Goal: Information Seeking & Learning: Check status

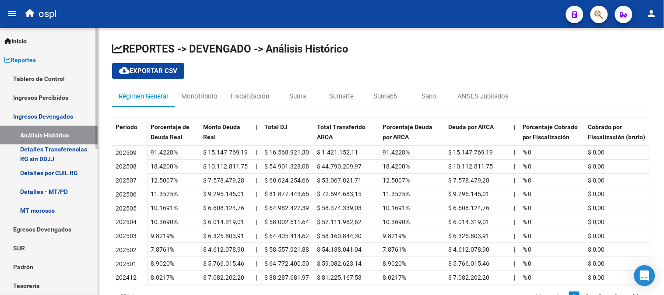
drag, startPoint x: 41, startPoint y: 92, endPoint x: 49, endPoint y: 92, distance: 8.3
click at [41, 92] on link "Ingresos Percibidos" at bounding box center [49, 97] width 98 height 19
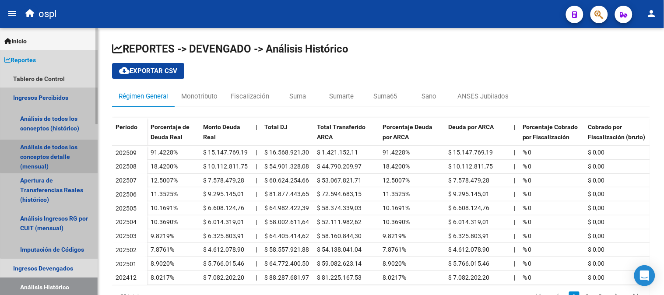
click at [60, 151] on link "Análisis de todos los conceptos detalle (mensual)" at bounding box center [49, 156] width 98 height 33
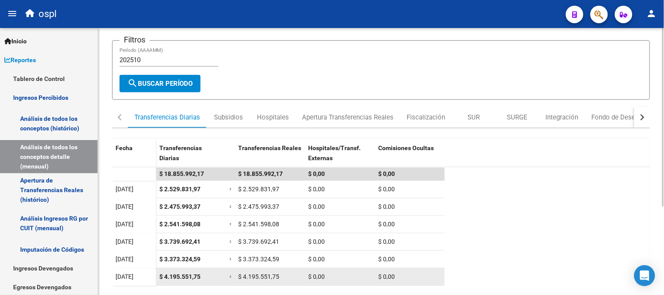
scroll to position [131, 0]
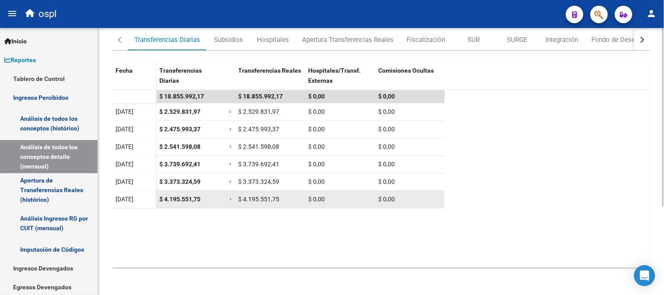
click at [187, 199] on span "$ 4.195.551,75" at bounding box center [179, 199] width 41 height 7
copy span "$ 4.195.551,75"
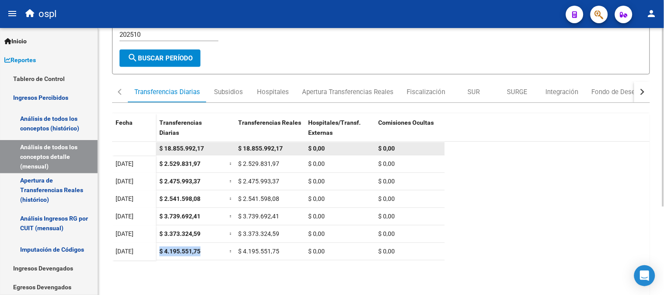
scroll to position [0, 0]
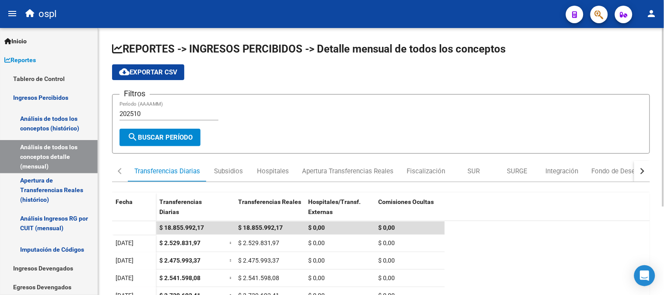
click at [152, 112] on input "202510" at bounding box center [168, 114] width 99 height 8
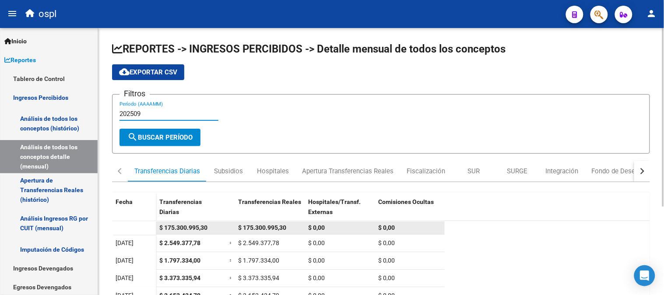
type input "202509"
click at [266, 225] on span "$ 175.300.995,30" at bounding box center [262, 227] width 48 height 7
drag, startPoint x: 266, startPoint y: 225, endPoint x: 258, endPoint y: 226, distance: 7.5
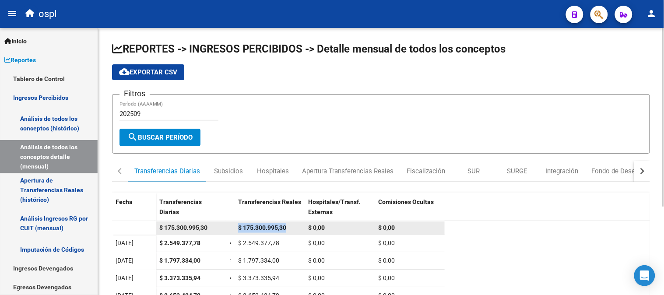
click at [258, 226] on span "$ 175.300.995,30" at bounding box center [262, 227] width 48 height 7
click at [259, 226] on span "$ 175.300.995,30" at bounding box center [262, 227] width 48 height 7
click at [266, 223] on div "$ 175.300.995,30" at bounding box center [269, 228] width 63 height 10
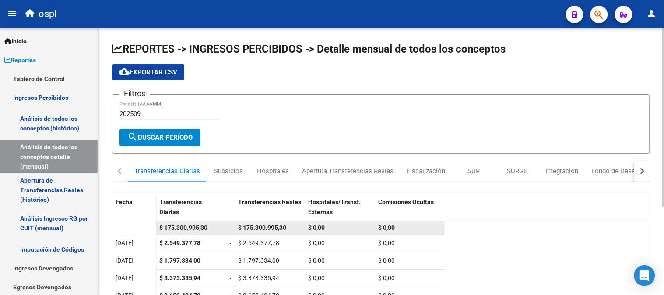
click at [266, 224] on span "$ 175.300.995,30" at bounding box center [262, 227] width 48 height 7
copy span "175.300.995,30"
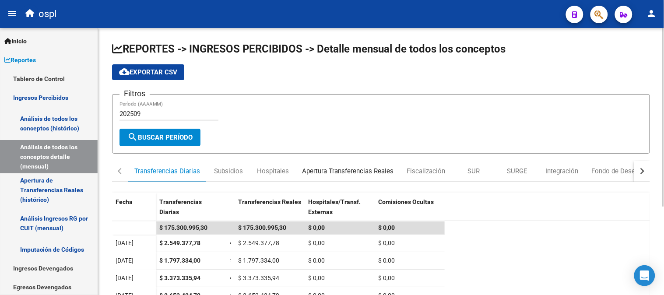
click at [336, 170] on div "Apertura Transferencias Reales" at bounding box center [347, 171] width 91 height 10
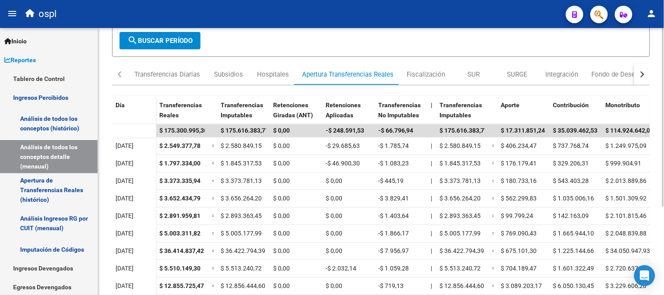
scroll to position [97, 0]
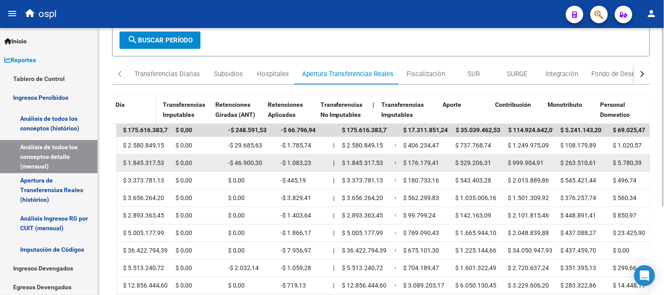
drag, startPoint x: 469, startPoint y: 156, endPoint x: 486, endPoint y: 154, distance: 16.7
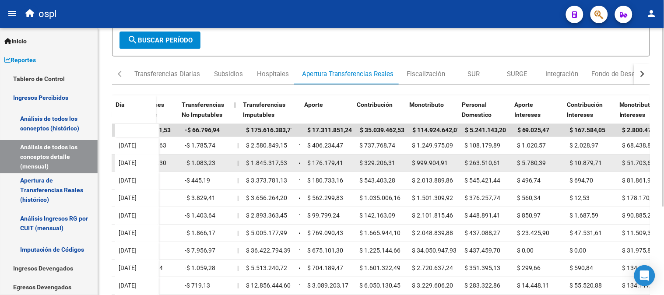
scroll to position [0, 210]
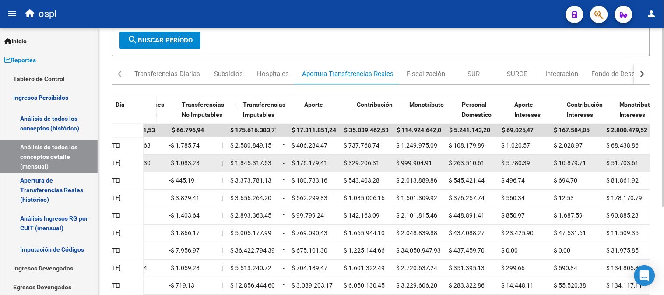
drag, startPoint x: 431, startPoint y: 154, endPoint x: 451, endPoint y: 155, distance: 19.7
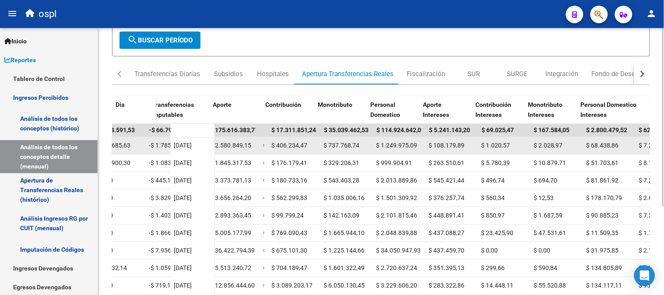
scroll to position [0, 288]
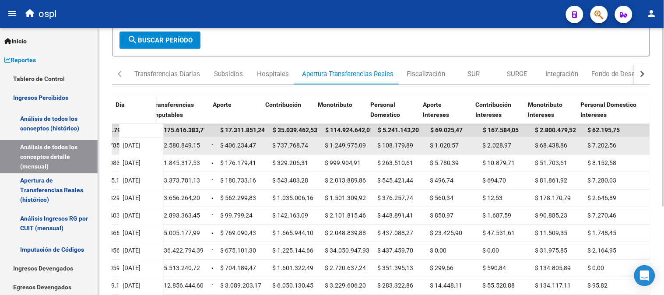
drag, startPoint x: 342, startPoint y: 139, endPoint x: 456, endPoint y: 142, distance: 114.3
click at [455, 141] on div "$ 1.020,57" at bounding box center [453, 145] width 46 height 10
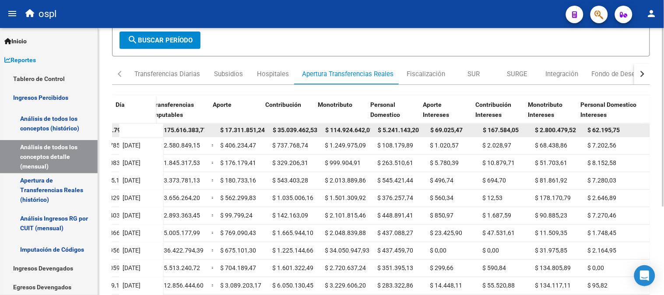
click at [235, 129] on span "$ 17.311.851,24" at bounding box center [242, 129] width 45 height 7
copy span "17.311.851,24"
click at [288, 130] on span "$ 35.039.462,53" at bounding box center [295, 129] width 45 height 7
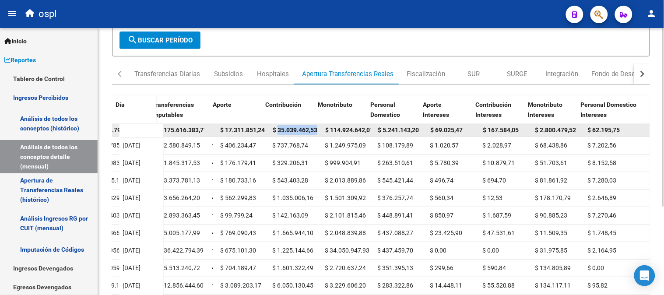
copy span "35.039.462,53"
click at [445, 126] on span "$ 69.025,47" at bounding box center [446, 129] width 32 height 7
copy span "69.025,47"
click at [502, 128] on span "$ 167.584,05" at bounding box center [501, 129] width 36 height 7
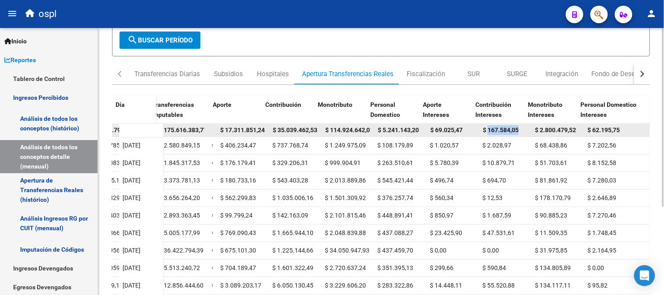
click at [502, 128] on span "$ 167.584,05" at bounding box center [501, 129] width 36 height 7
copy span "167.584,05"
click at [343, 130] on span "$ 114.924.642,01" at bounding box center [349, 129] width 48 height 7
copy span "114.924.642,01"
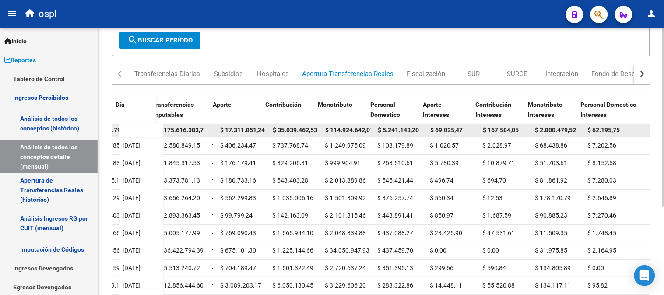
click at [553, 128] on span "$ 2.800.479,52" at bounding box center [555, 129] width 41 height 7
click at [552, 128] on span "$ 2.800.479,52" at bounding box center [555, 129] width 41 height 7
copy span "2.800.479,52"
click at [386, 130] on span "$ 5.241.143,20" at bounding box center [398, 129] width 41 height 7
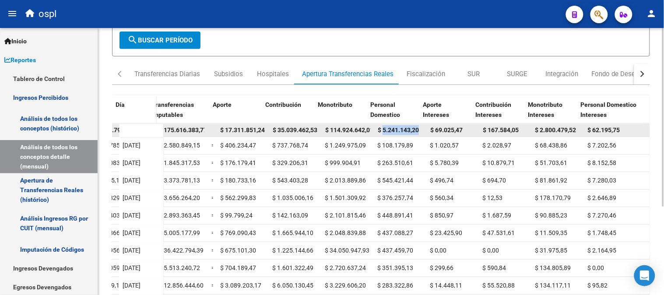
copy span "5.241.143,20"
click at [596, 135] on datatable-body-cell "$ 62.195,75" at bounding box center [617, 130] width 66 height 13
copy span "62.195,75"
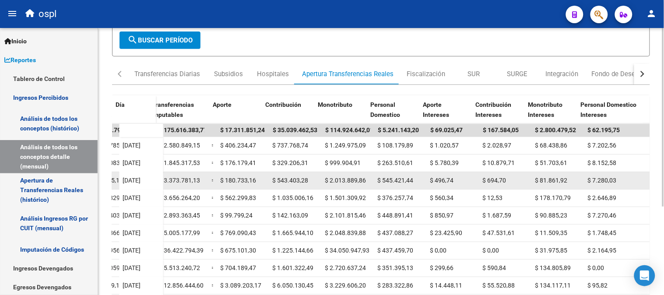
drag, startPoint x: 403, startPoint y: 181, endPoint x: 461, endPoint y: 181, distance: 58.2
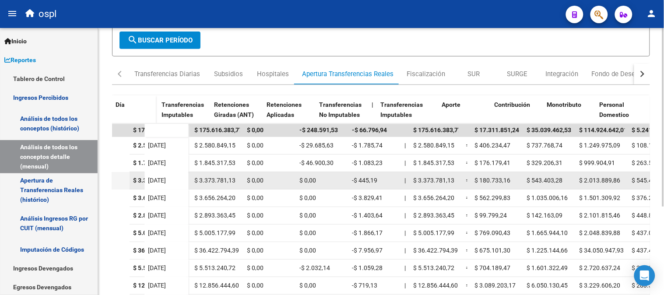
scroll to position [0, 0]
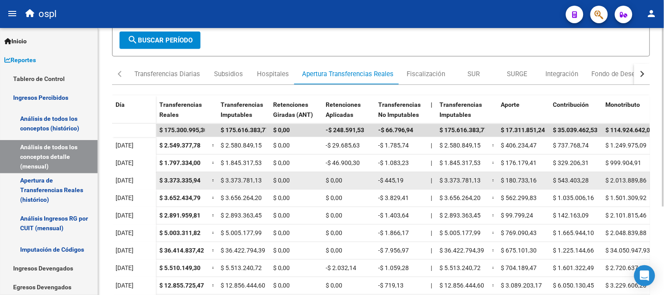
drag, startPoint x: 461, startPoint y: 179, endPoint x: 415, endPoint y: 176, distance: 46.5
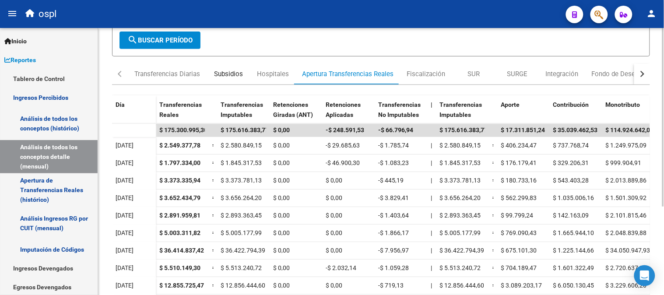
click at [234, 77] on div "Subsidios" at bounding box center [228, 74] width 29 height 10
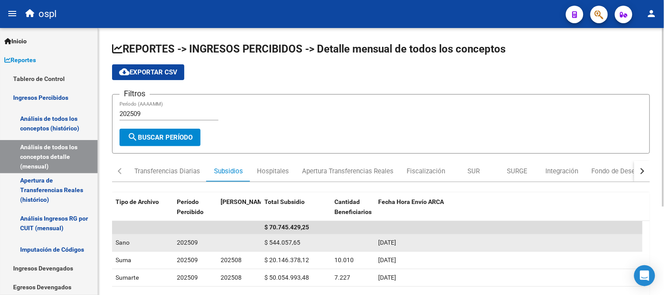
scroll to position [49, 0]
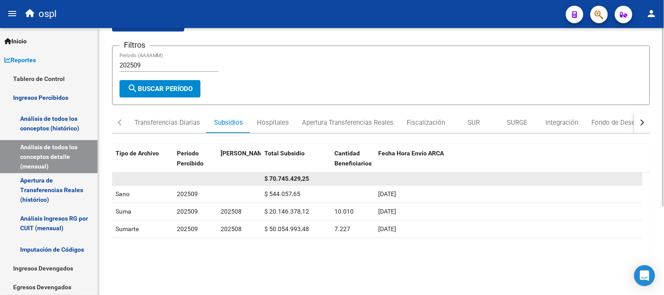
click at [288, 179] on span "$ 70.745.429,25" at bounding box center [286, 178] width 45 height 7
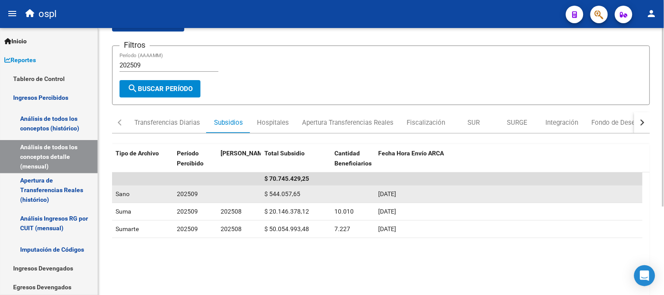
click at [291, 193] on span "$ 544.057,65" at bounding box center [282, 193] width 36 height 7
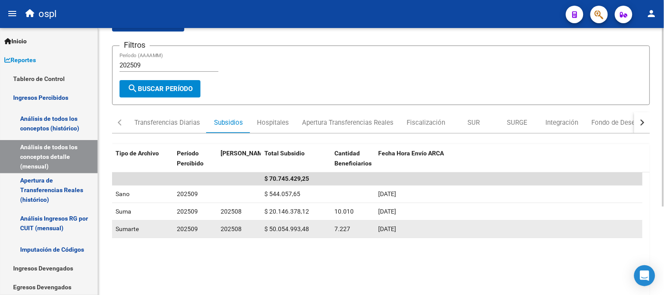
click at [288, 228] on span "$ 50.054.993,48" at bounding box center [286, 228] width 45 height 7
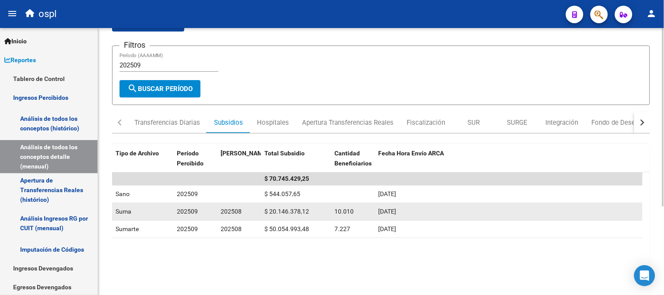
click at [295, 213] on span "$ 20.146.378,12" at bounding box center [286, 211] width 45 height 7
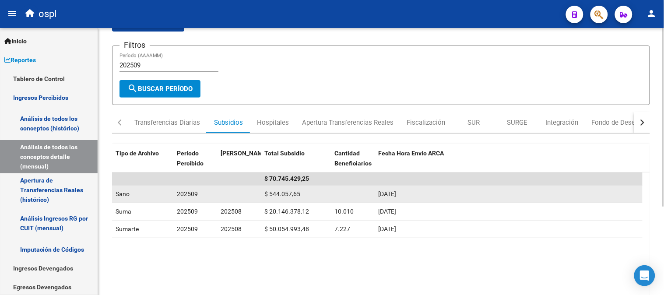
click at [284, 192] on span "$ 544.057,65" at bounding box center [282, 193] width 36 height 7
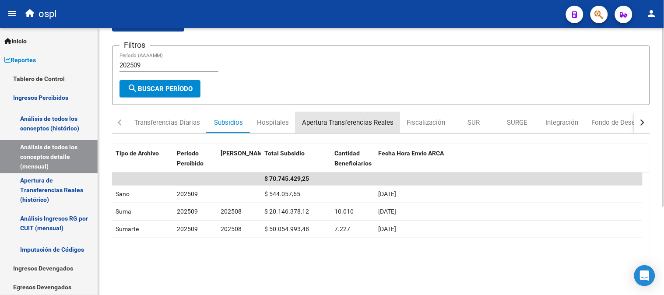
click at [353, 123] on div "Apertura Transferencias Reales" at bounding box center [347, 123] width 91 height 10
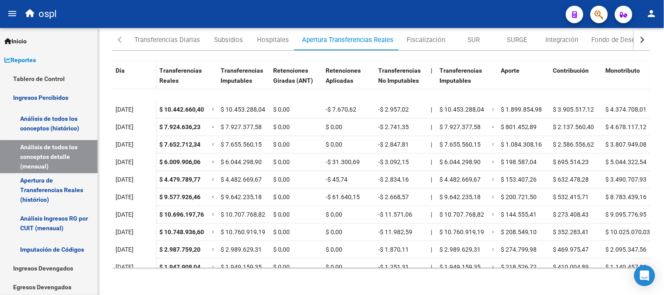
scroll to position [227, 0]
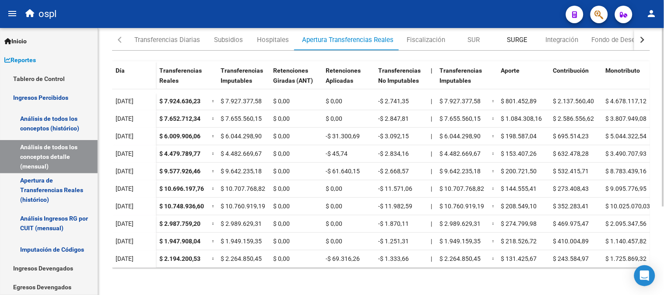
click at [509, 33] on div "SURGE" at bounding box center [517, 39] width 44 height 21
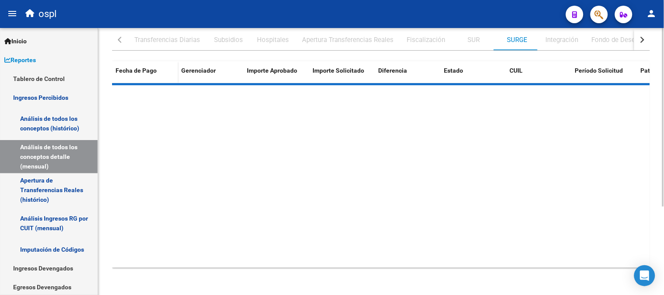
scroll to position [0, 0]
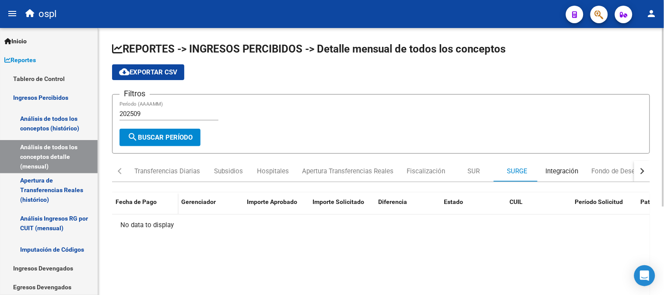
drag, startPoint x: 570, startPoint y: 169, endPoint x: 563, endPoint y: 175, distance: 9.6
click at [570, 169] on div "Integración" at bounding box center [562, 171] width 33 height 10
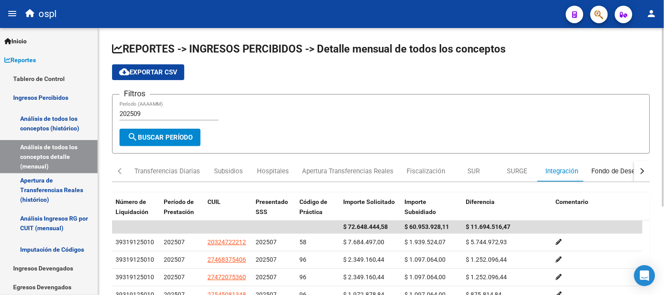
click at [592, 172] on div "Fondo de Desempleo" at bounding box center [623, 171] width 62 height 10
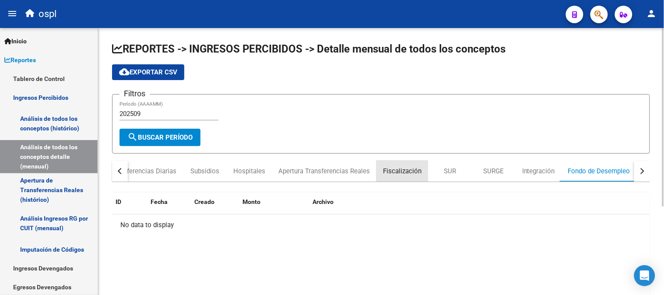
click at [404, 177] on div "Fiscalización" at bounding box center [402, 171] width 52 height 21
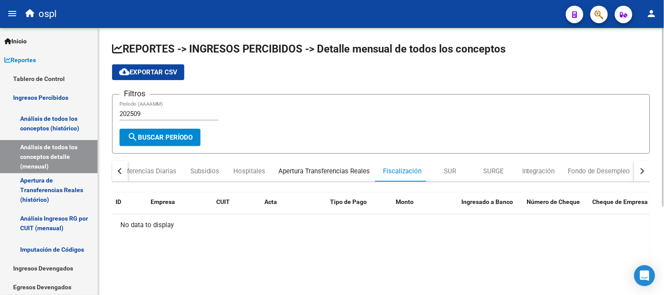
click at [304, 167] on div "Apertura Transferencias Reales" at bounding box center [323, 171] width 91 height 10
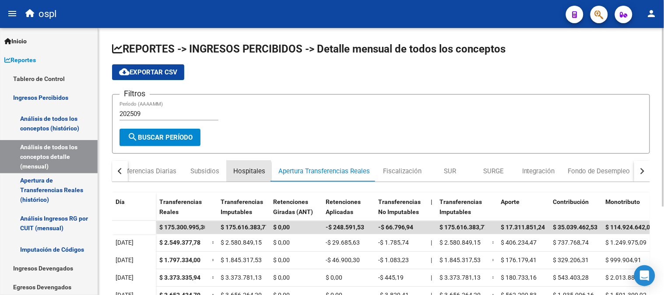
click at [234, 175] on div "Hospitales" at bounding box center [249, 171] width 32 height 10
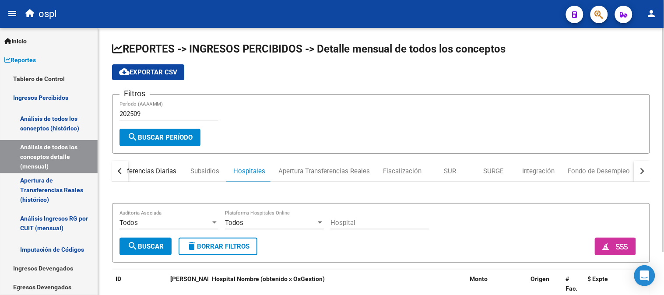
click at [171, 170] on div "Transferencias Diarias" at bounding box center [144, 171] width 66 height 10
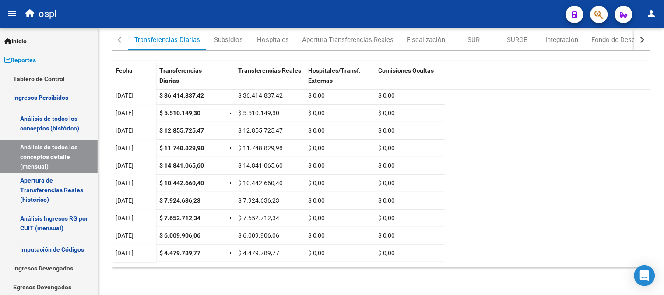
scroll to position [25, 0]
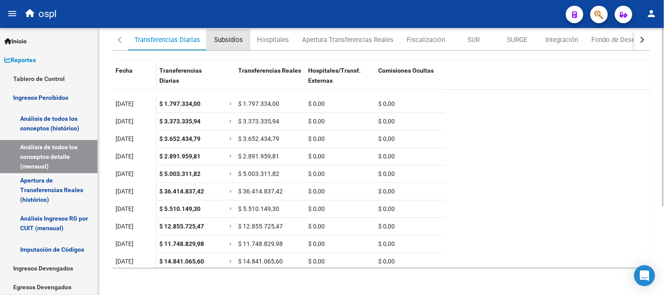
click at [224, 42] on div "Subsidios" at bounding box center [228, 40] width 29 height 10
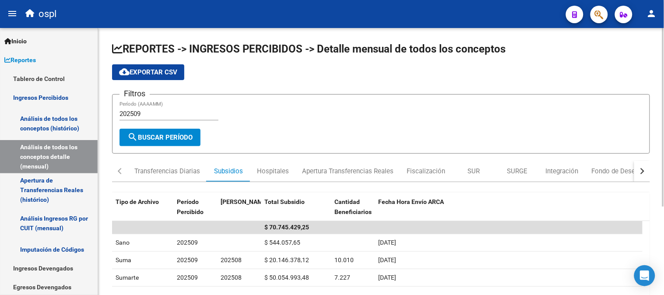
scroll to position [49, 0]
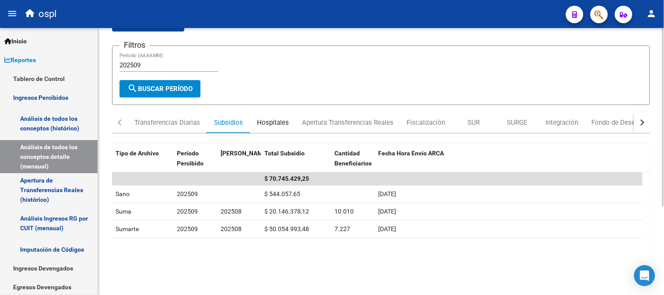
click at [274, 121] on div "Hospitales" at bounding box center [273, 123] width 32 height 10
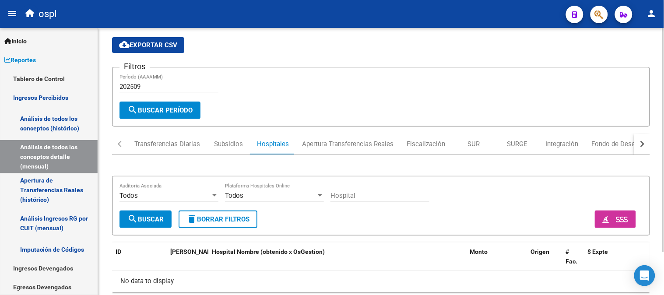
scroll to position [51, 0]
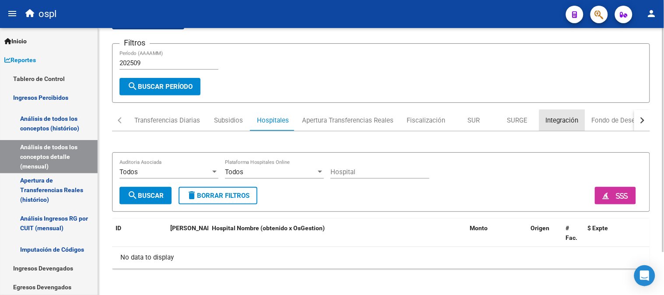
click at [565, 120] on div "Integración" at bounding box center [562, 121] width 33 height 10
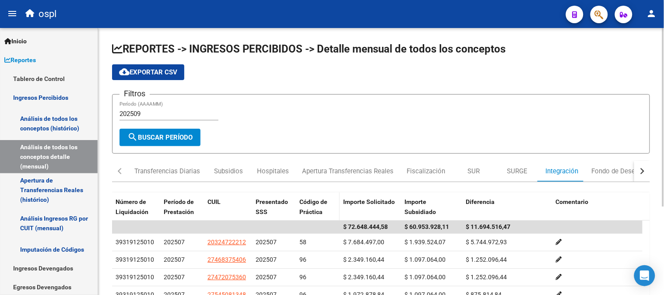
scroll to position [49, 0]
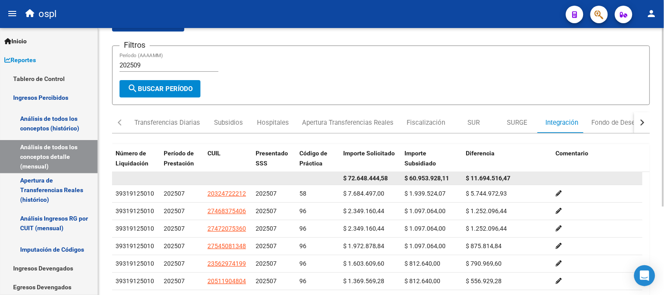
click at [435, 178] on span "$ 60.953.928,11" at bounding box center [426, 178] width 45 height 7
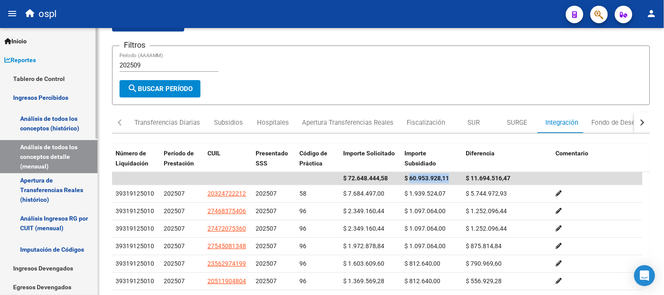
click at [82, 101] on link "Ingresos Percibidos" at bounding box center [49, 97] width 98 height 19
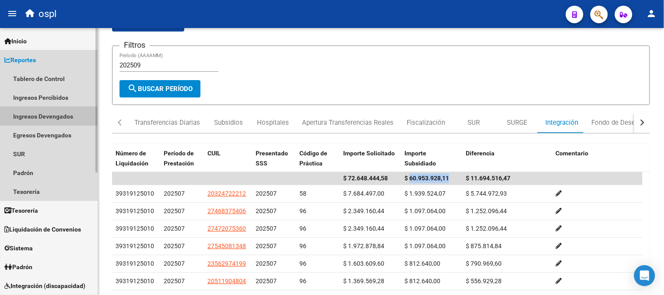
click at [50, 117] on link "Ingresos Devengados" at bounding box center [49, 116] width 98 height 19
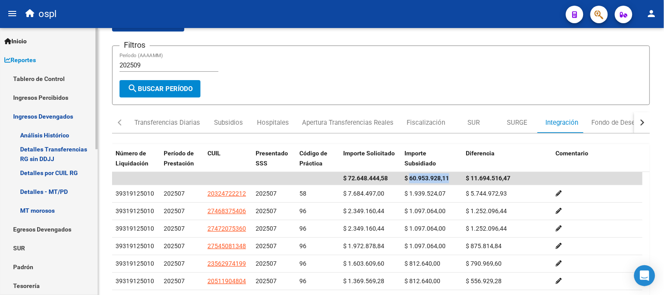
click at [62, 128] on link "Análisis Histórico" at bounding box center [49, 135] width 98 height 19
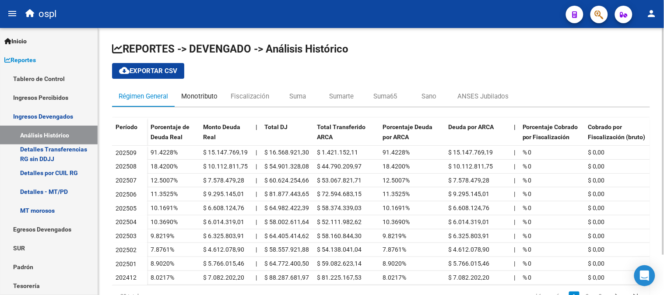
click at [199, 95] on div "Monotributo" at bounding box center [199, 96] width 36 height 10
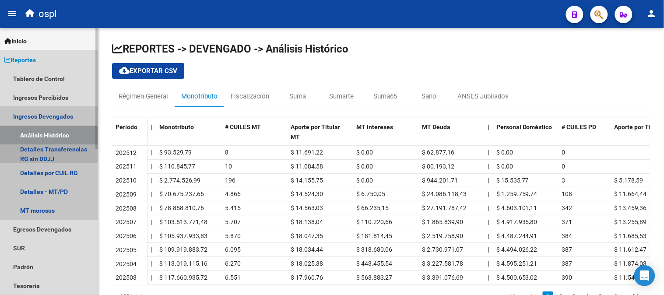
click at [71, 158] on link "Detalles Transferencias RG sin DDJJ" at bounding box center [49, 153] width 98 height 19
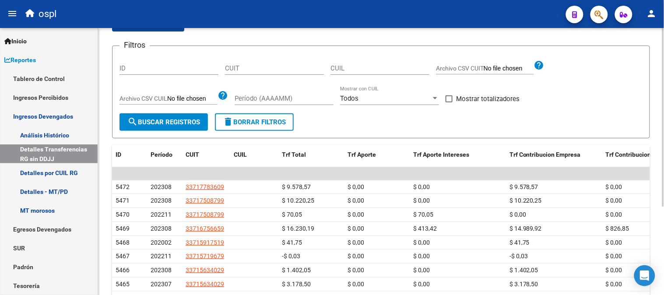
scroll to position [97, 0]
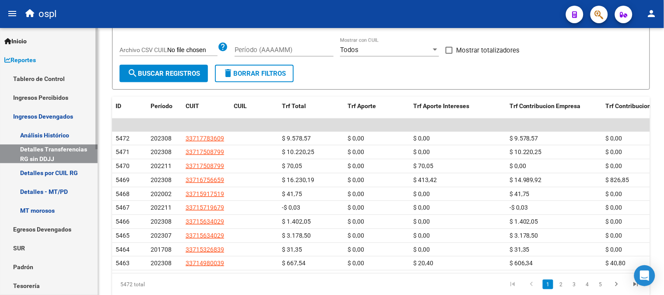
click at [53, 136] on link "Análisis Histórico" at bounding box center [49, 135] width 98 height 19
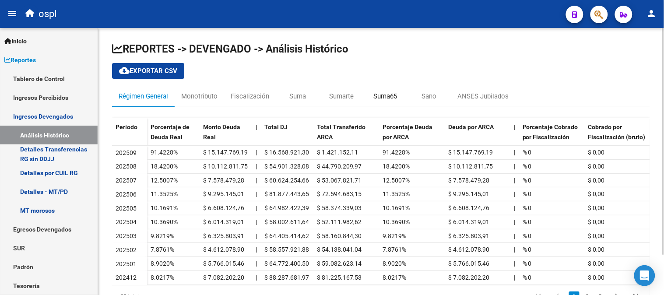
click at [379, 101] on div "Suma65" at bounding box center [385, 96] width 24 height 10
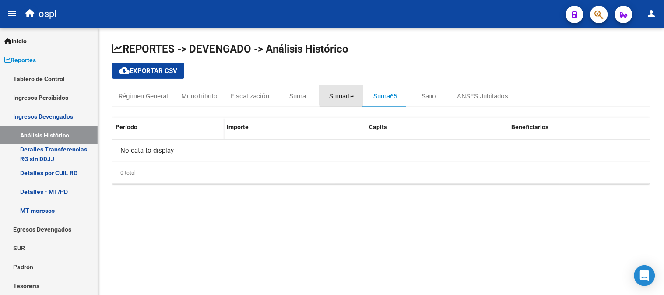
click at [360, 94] on div "Sumarte" at bounding box center [341, 96] width 44 height 21
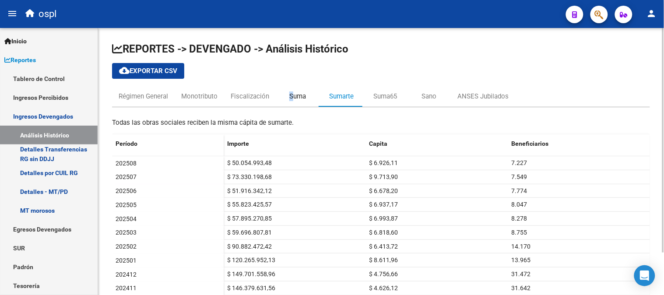
click at [291, 92] on div "Suma" at bounding box center [297, 96] width 17 height 10
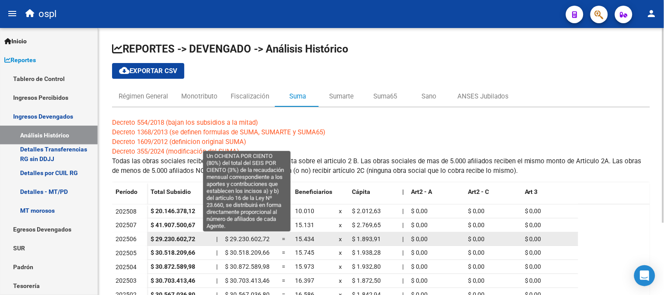
click at [238, 242] on span "$ 29.230.602,72" at bounding box center [247, 238] width 45 height 7
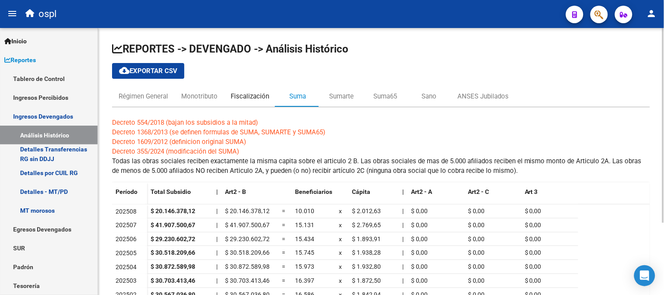
click at [239, 88] on div "Fiscalización" at bounding box center [250, 96] width 52 height 21
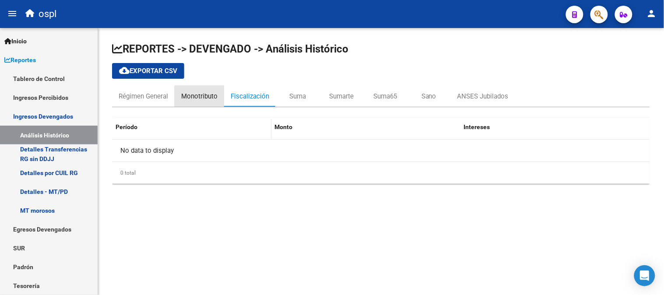
click at [201, 97] on div "Monotributo" at bounding box center [199, 96] width 36 height 10
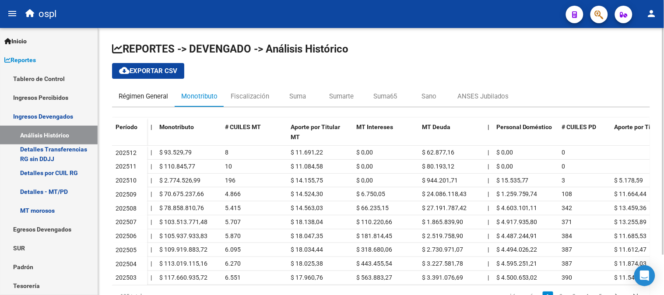
click at [155, 95] on div "Régimen General" at bounding box center [143, 96] width 49 height 10
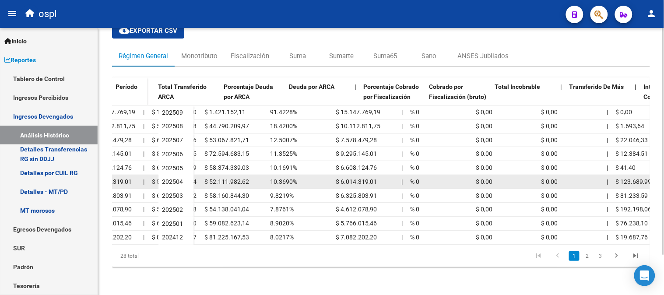
scroll to position [0, 214]
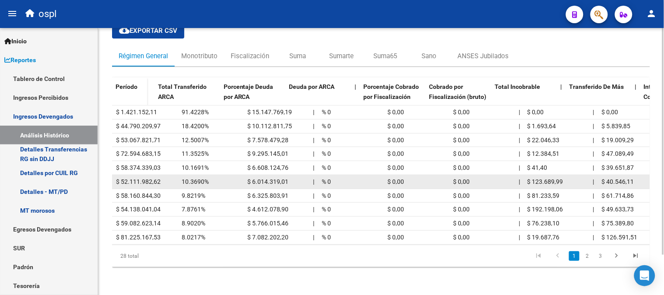
drag, startPoint x: 272, startPoint y: 172, endPoint x: 318, endPoint y: 173, distance: 45.5
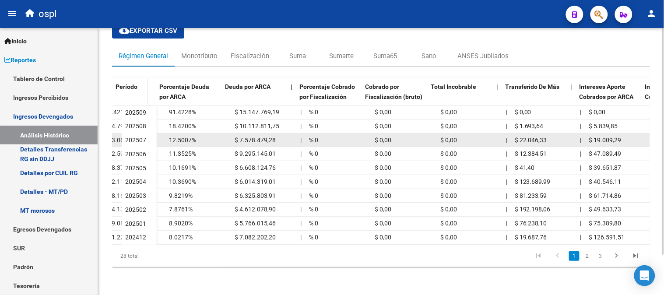
scroll to position [0, 372]
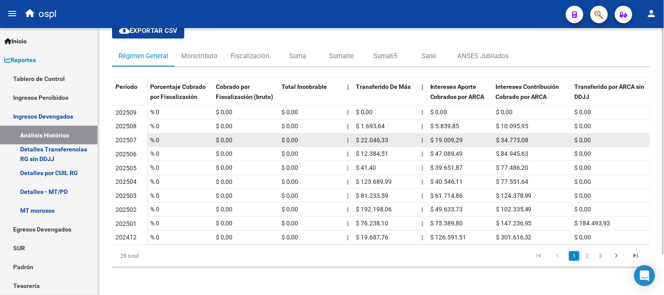
drag, startPoint x: 241, startPoint y: 138, endPoint x: 301, endPoint y: 129, distance: 60.2
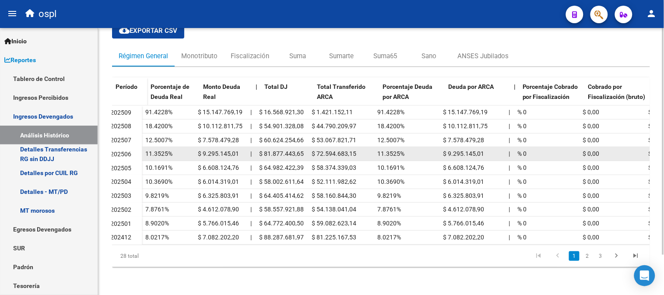
scroll to position [0, 0]
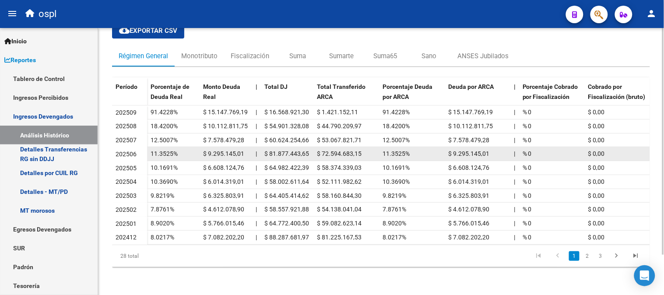
drag, startPoint x: 549, startPoint y: 159, endPoint x: 475, endPoint y: 148, distance: 74.8
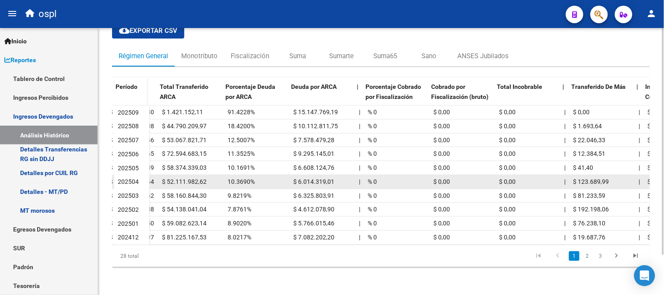
scroll to position [0, 182]
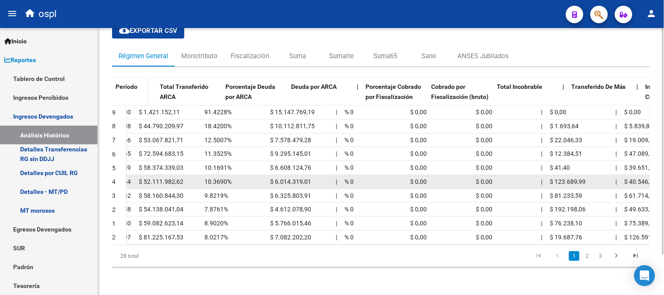
drag, startPoint x: 384, startPoint y: 178, endPoint x: 393, endPoint y: 175, distance: 9.4
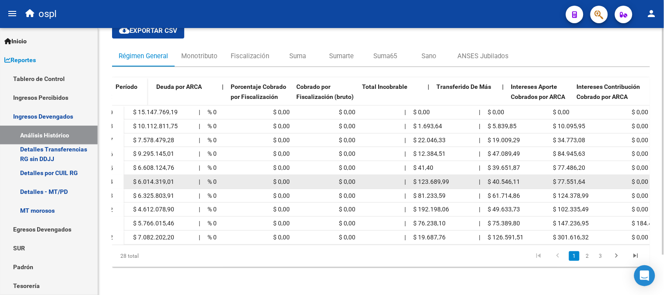
drag, startPoint x: 362, startPoint y: 172, endPoint x: 387, endPoint y: 172, distance: 24.5
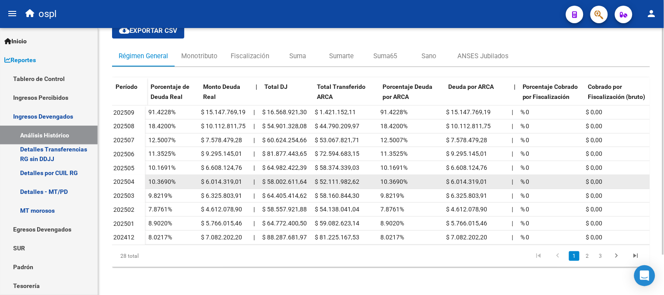
scroll to position [0, 0]
drag, startPoint x: 387, startPoint y: 172, endPoint x: 355, endPoint y: 172, distance: 31.5
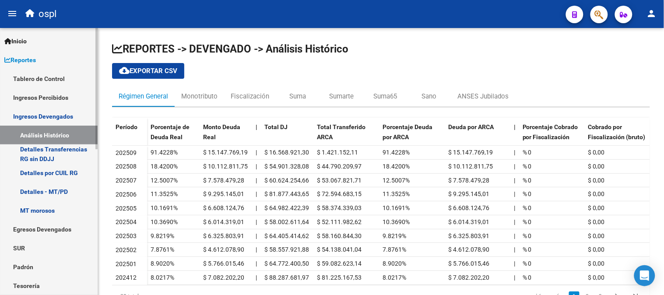
click at [59, 116] on link "Ingresos Devengados" at bounding box center [49, 116] width 98 height 19
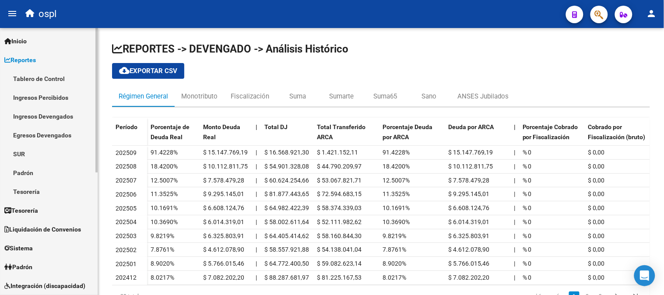
click at [53, 95] on link "Ingresos Percibidos" at bounding box center [49, 97] width 98 height 19
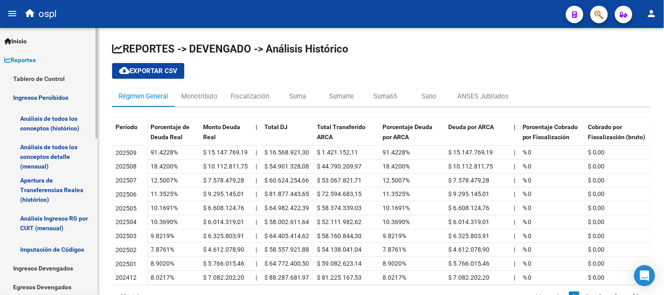
click at [66, 187] on link "Apertura de Transferencias Reales (histórico)" at bounding box center [49, 189] width 98 height 33
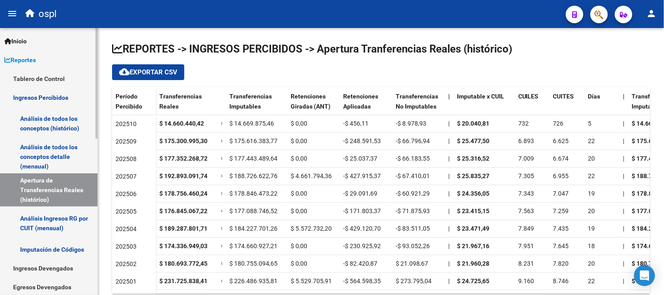
click at [63, 92] on link "Ingresos Percibidos" at bounding box center [49, 97] width 98 height 19
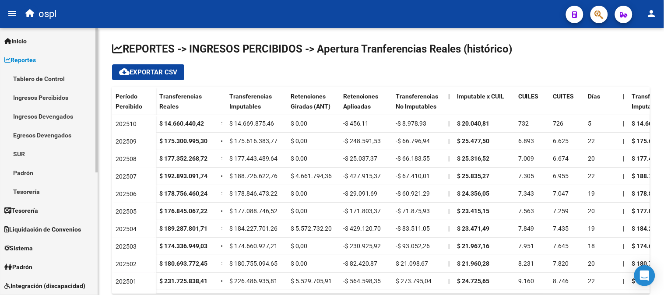
click at [62, 115] on link "Ingresos Devengados" at bounding box center [49, 116] width 98 height 19
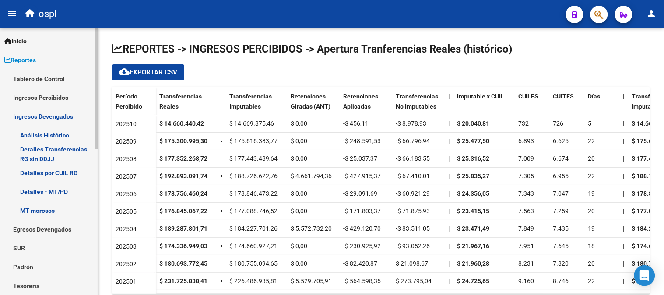
click at [67, 136] on link "Análisis Histórico" at bounding box center [49, 135] width 98 height 19
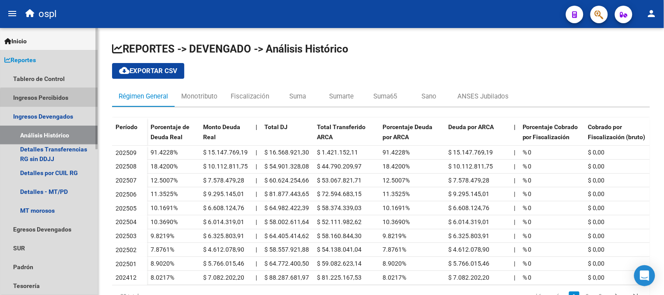
click at [53, 101] on link "Ingresos Percibidos" at bounding box center [49, 97] width 98 height 19
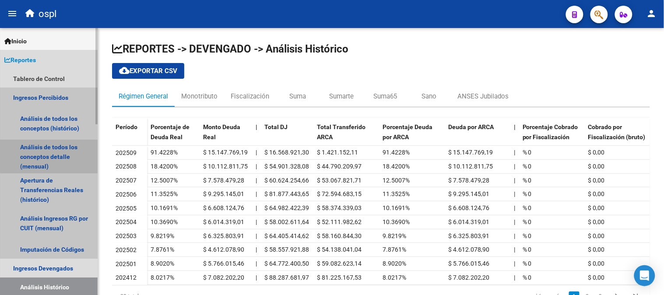
click at [55, 151] on link "Análisis de todos los conceptos detalle (mensual)" at bounding box center [49, 156] width 98 height 33
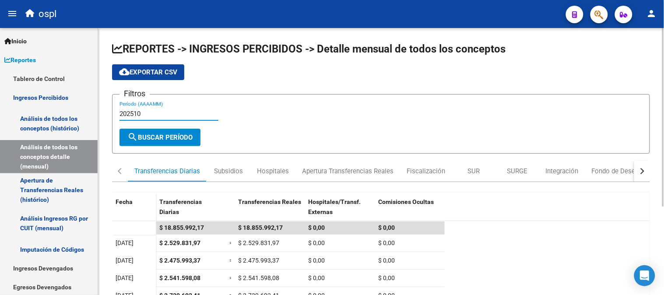
click at [181, 116] on input "202510" at bounding box center [168, 114] width 99 height 8
type input "202501"
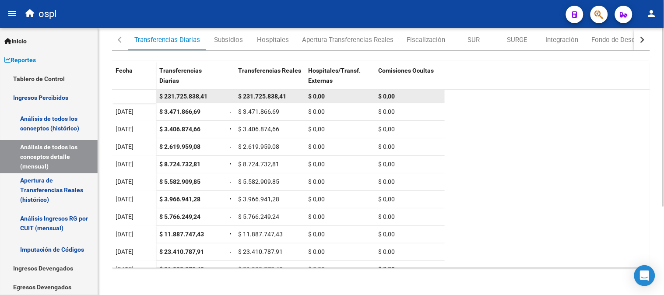
click at [193, 93] on span "$ 231.725.838,41" at bounding box center [183, 96] width 48 height 7
click at [194, 93] on span "$ 231.725.838,41" at bounding box center [183, 96] width 48 height 7
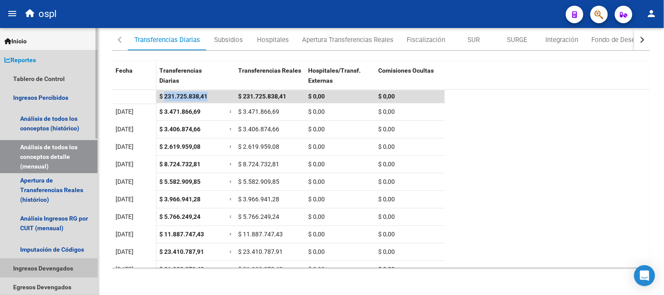
click at [79, 267] on link "Ingresos Devengados" at bounding box center [49, 268] width 98 height 19
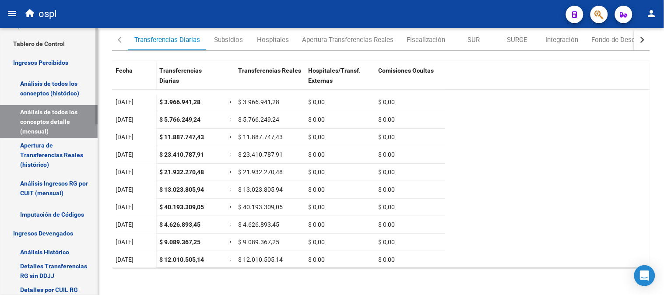
scroll to position [97, 0]
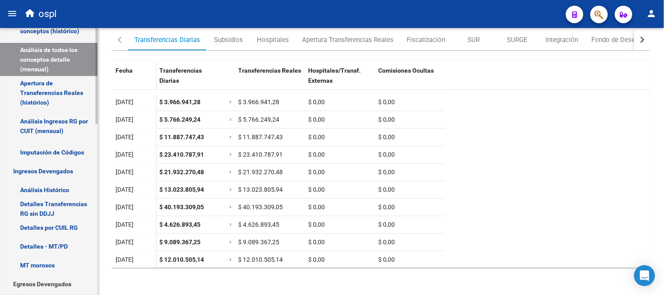
click at [49, 185] on link "Análisis Histórico" at bounding box center [49, 189] width 98 height 19
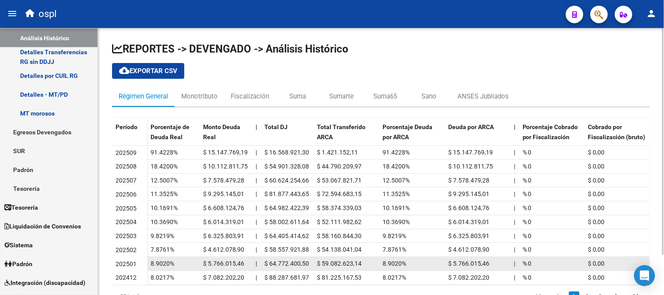
click at [290, 260] on span "$ 64.772.400,50" at bounding box center [286, 263] width 45 height 7
drag, startPoint x: 448, startPoint y: 265, endPoint x: 413, endPoint y: 262, distance: 35.1
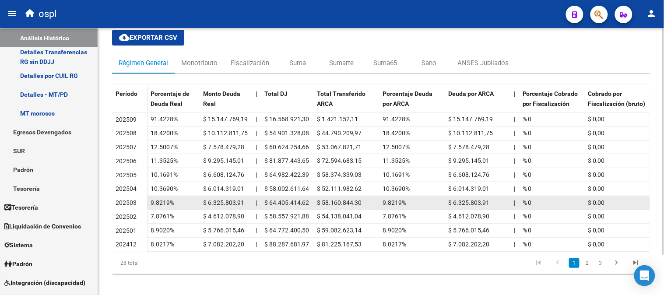
scroll to position [47, 0]
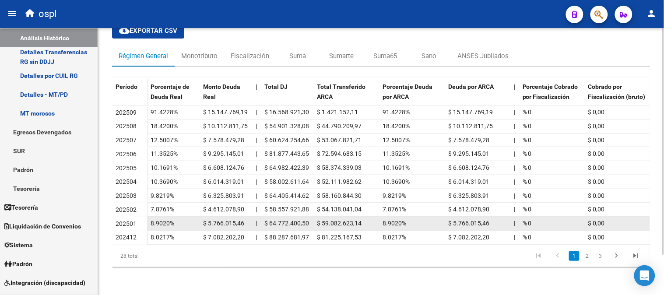
click at [116, 220] on span "202501" at bounding box center [126, 223] width 21 height 7
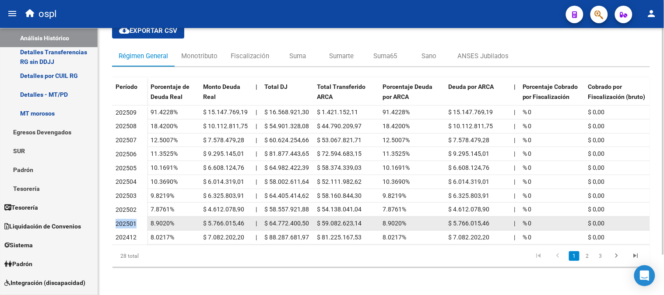
click at [116, 220] on span "202501" at bounding box center [126, 223] width 21 height 7
click at [145, 220] on datatable-body-cell "202501" at bounding box center [129, 224] width 35 height 14
click at [175, 218] on div "8.9020%" at bounding box center [174, 223] width 46 height 10
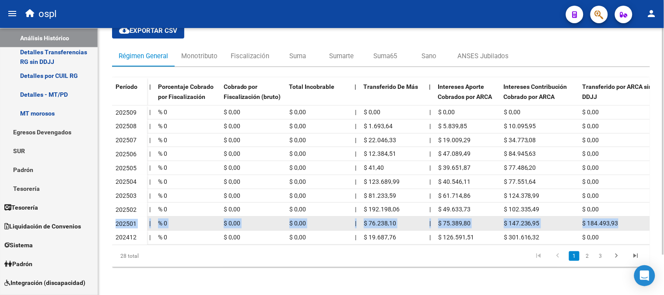
scroll to position [0, 372]
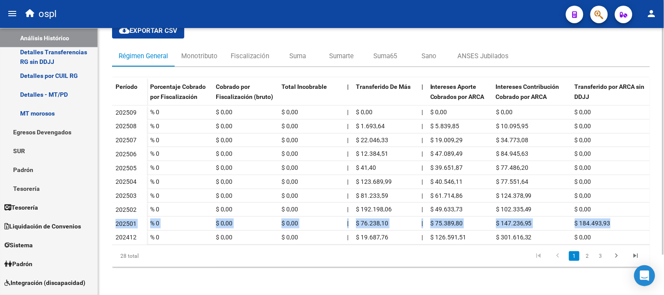
drag, startPoint x: 117, startPoint y: 215, endPoint x: 586, endPoint y: 240, distance: 470.2
click at [636, 217] on datatable-body-row "202501 8.9020% $ 5.766.015,46 | $ 64.772.400,50 $ 59.082.623,14 8.9020% $ 5.766…" at bounding box center [195, 224] width 910 height 14
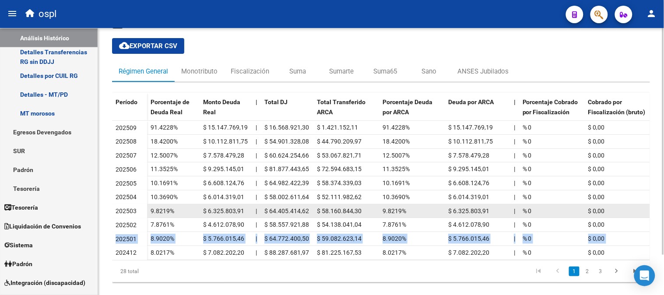
scroll to position [47, 0]
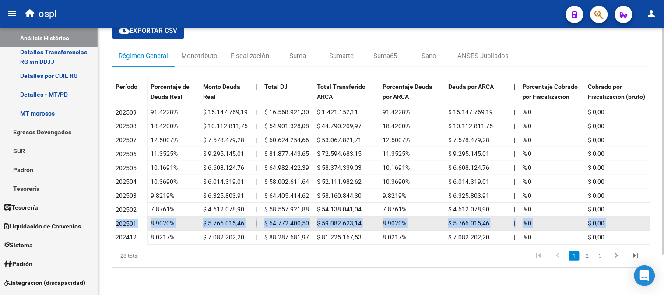
click at [285, 218] on div "$ 64.772.400,50" at bounding box center [287, 223] width 46 height 10
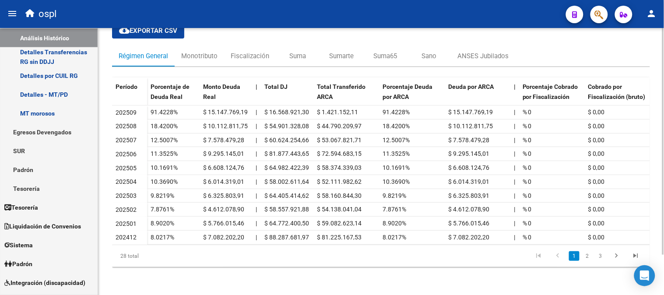
click at [362, 259] on datatable-pager "1 2 3" at bounding box center [433, 256] width 423 height 15
click at [189, 51] on div "Monotributo" at bounding box center [199, 56] width 36 height 10
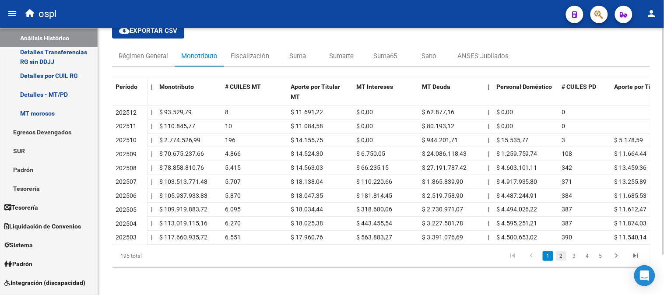
click at [562, 252] on link "2" at bounding box center [561, 256] width 11 height 10
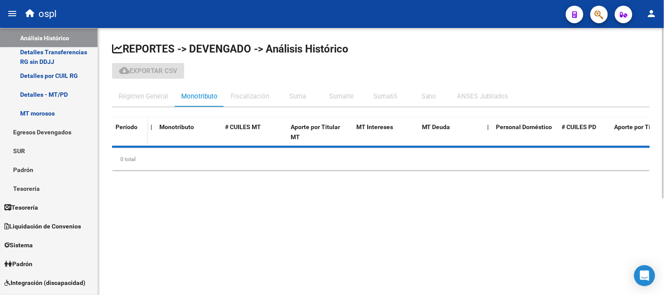
scroll to position [0, 0]
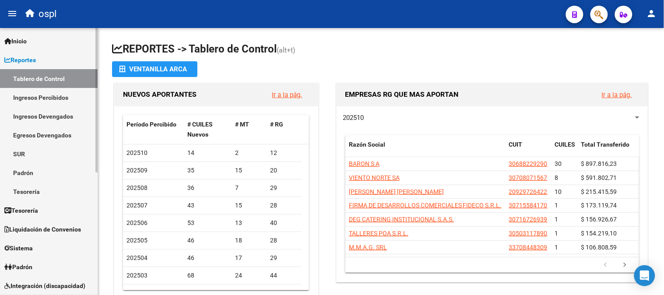
click at [61, 117] on link "Ingresos Devengados" at bounding box center [49, 116] width 98 height 19
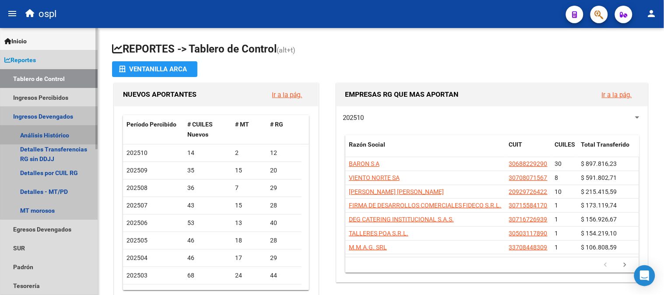
click at [55, 140] on link "Análisis Histórico" at bounding box center [49, 135] width 98 height 19
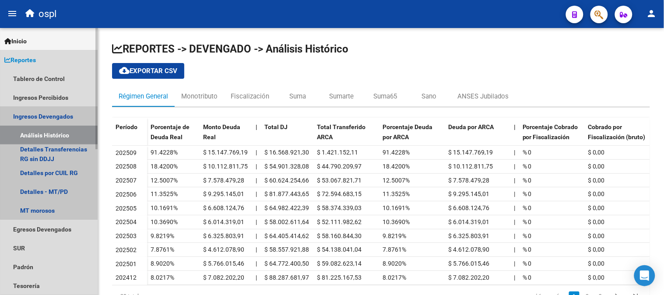
click at [53, 116] on link "Ingresos Devengados" at bounding box center [49, 116] width 98 height 19
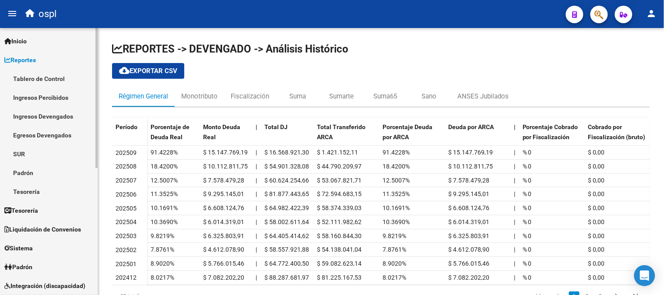
click at [51, 100] on link "Ingresos Percibidos" at bounding box center [49, 97] width 98 height 19
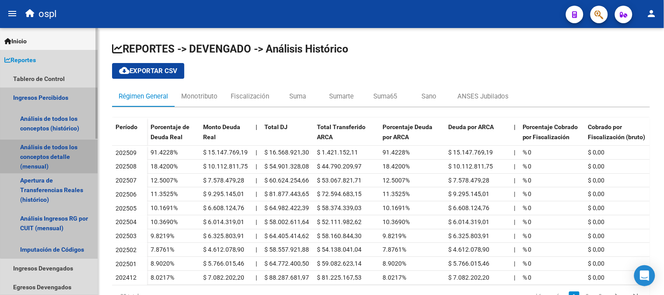
click at [50, 152] on link "Análisis de todos los conceptos detalle (mensual)" at bounding box center [49, 156] width 98 height 33
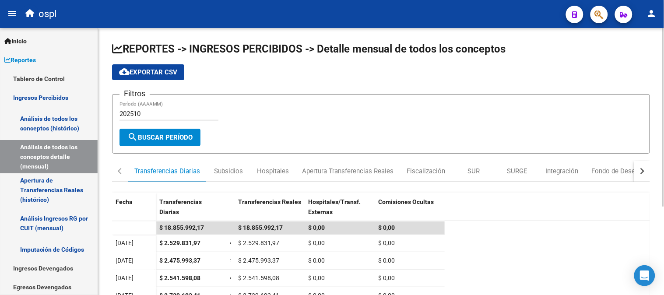
click at [167, 110] on input "202510" at bounding box center [168, 114] width 99 height 8
type input "202501"
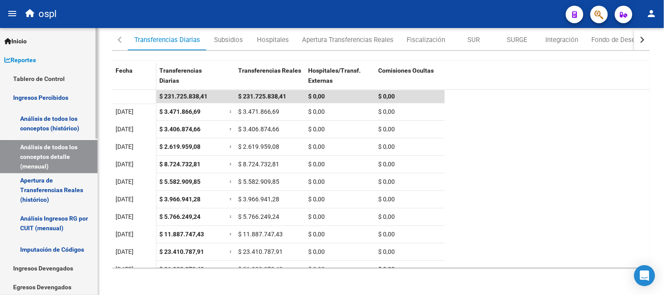
click at [46, 133] on link "Análisis de todos los conceptos (histórico)" at bounding box center [49, 123] width 98 height 33
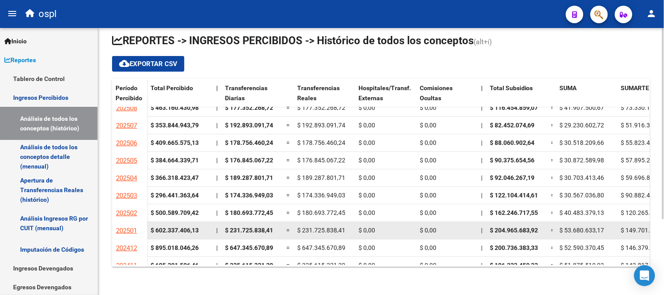
scroll to position [49, 0]
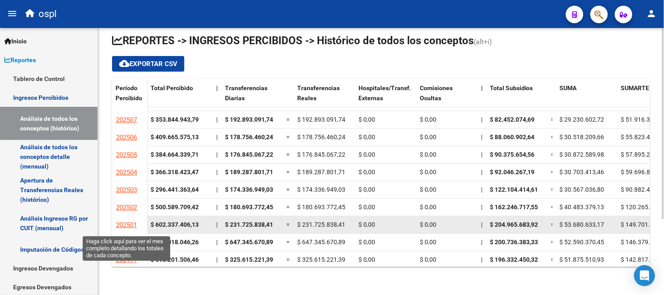
click at [131, 228] on span "202501" at bounding box center [126, 225] width 21 height 8
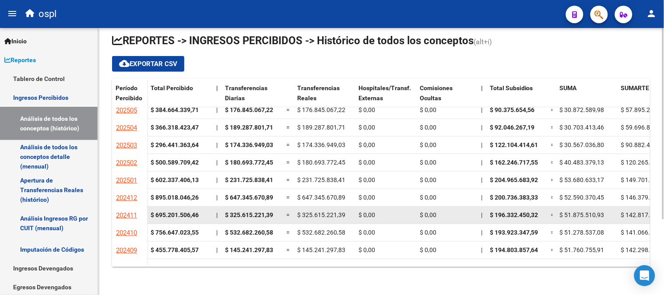
scroll to position [97, 0]
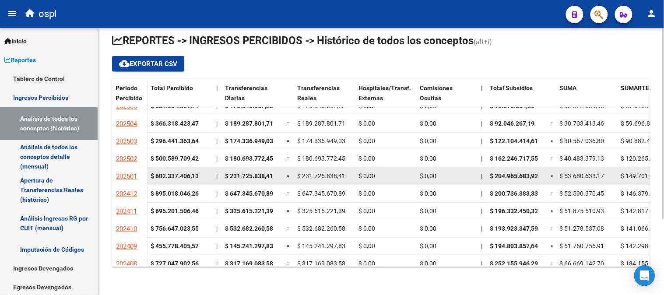
drag, startPoint x: 114, startPoint y: 180, endPoint x: 177, endPoint y: 175, distance: 63.6
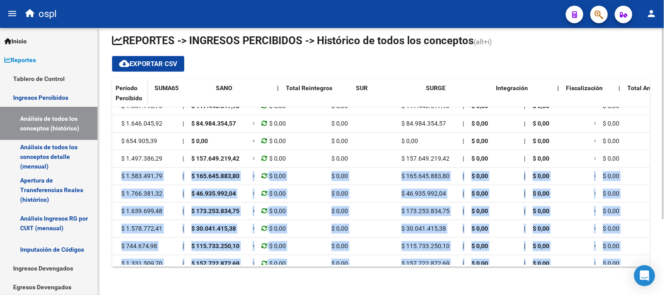
scroll to position [97, 771]
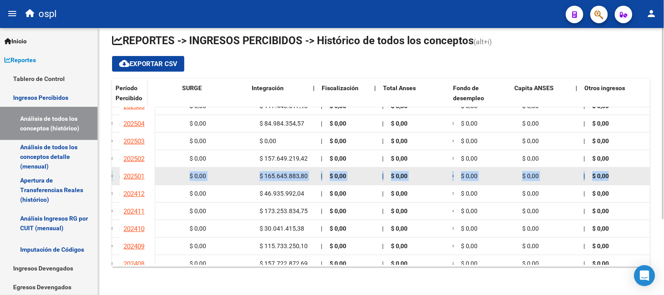
drag, startPoint x: 151, startPoint y: 175, endPoint x: 605, endPoint y: 177, distance: 453.8
click at [605, 177] on div "$ 602.337.406,13 | $ 231.725.838,41 = $ 231.725.838,41 $ 0,00 $ 0,00 | $ 204.96…" at bounding box center [16, 177] width 1267 height 18
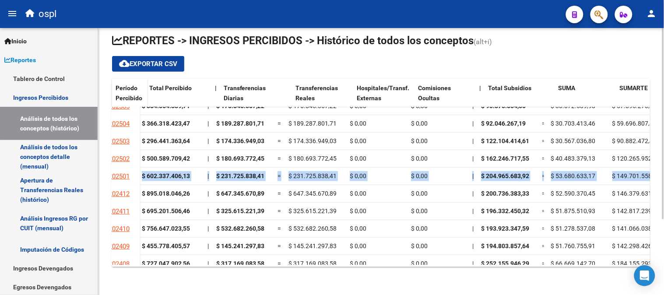
scroll to position [97, 0]
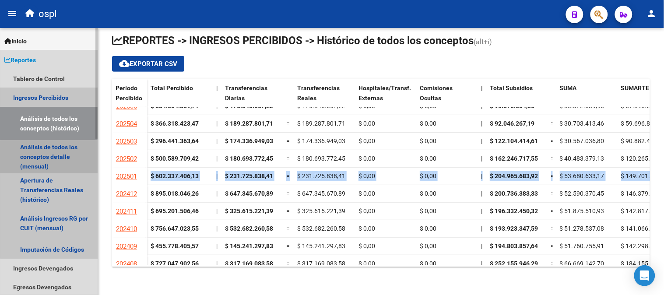
click at [67, 159] on link "Análisis de todos los conceptos detalle (mensual)" at bounding box center [49, 156] width 98 height 33
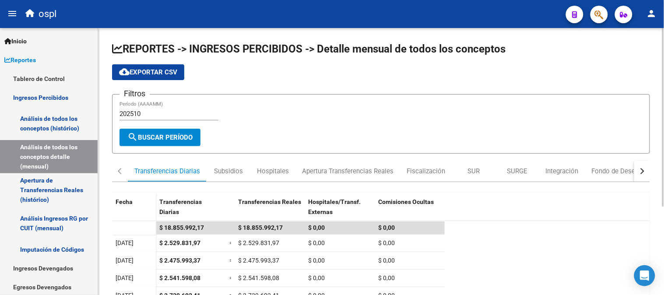
click at [199, 108] on div "202510 Período (AAAAMM)" at bounding box center [168, 111] width 99 height 19
click at [312, 169] on div "Apertura Transferencias Reales" at bounding box center [347, 171] width 91 height 10
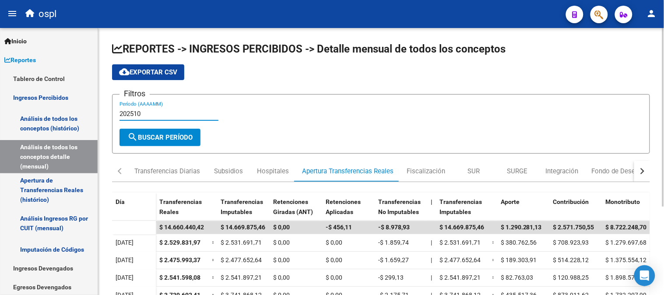
click at [181, 115] on input "202510" at bounding box center [168, 114] width 99 height 8
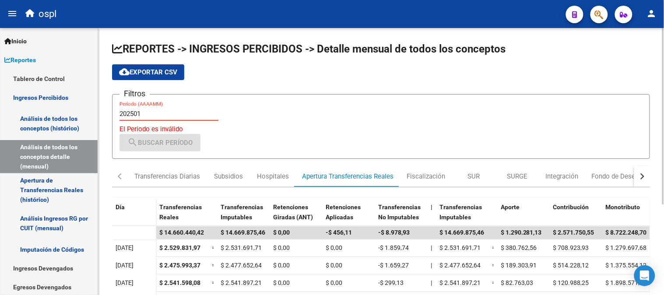
type input "202501"
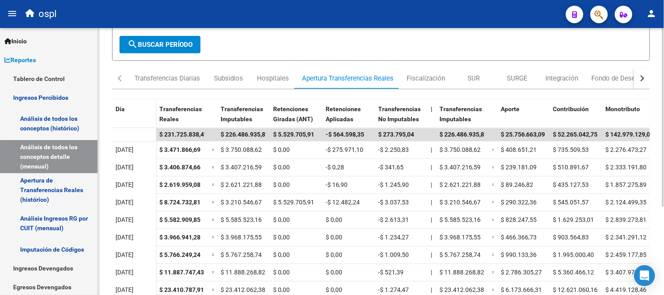
scroll to position [97, 0]
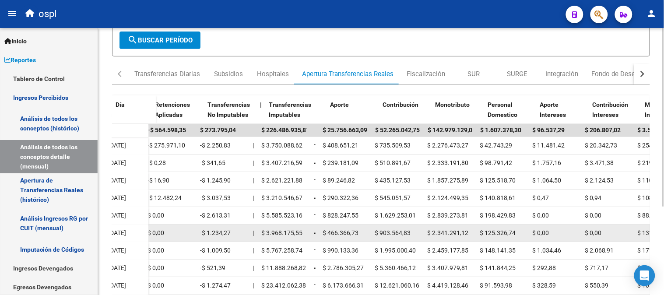
drag, startPoint x: 339, startPoint y: 229, endPoint x: 381, endPoint y: 224, distance: 42.8
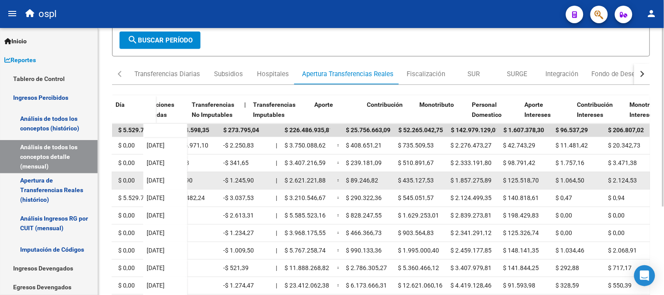
scroll to position [0, 0]
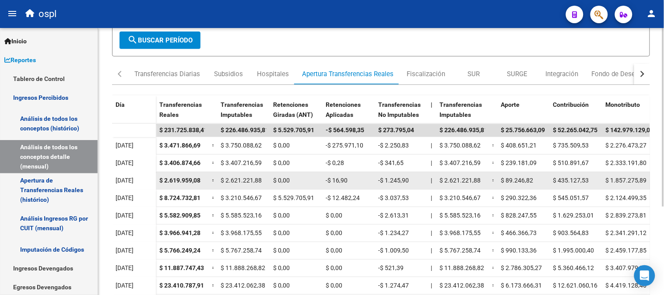
drag, startPoint x: 475, startPoint y: 181, endPoint x: 410, endPoint y: 179, distance: 65.3
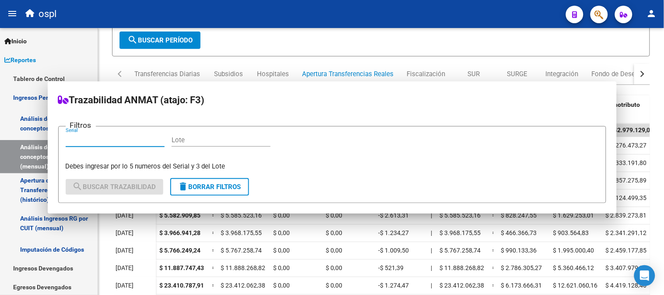
scroll to position [0, 288]
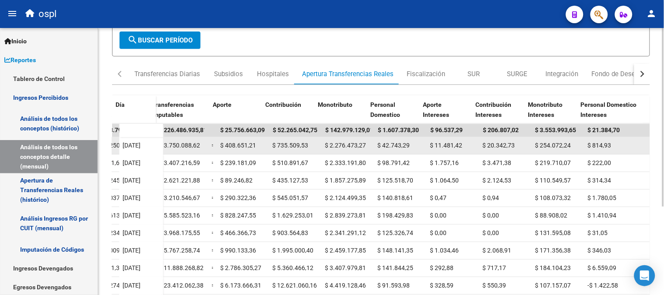
click at [347, 149] on div "$ 2.276.473,27" at bounding box center [348, 145] width 46 height 10
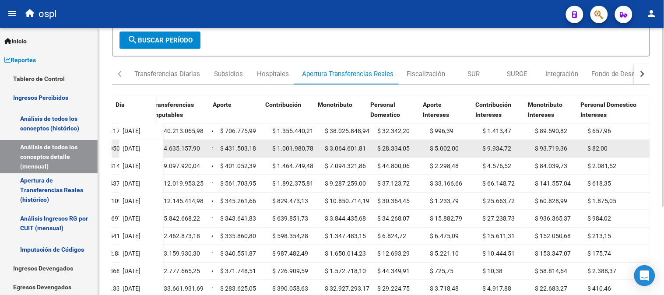
scroll to position [214, 288]
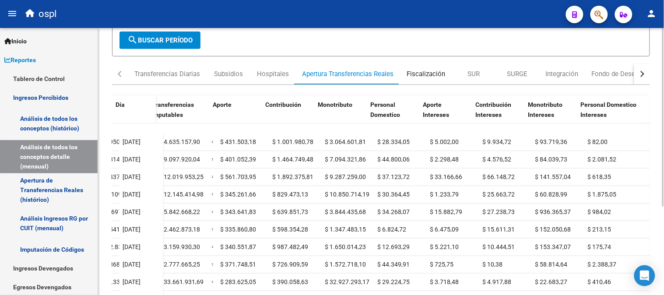
click at [420, 65] on div "Fiscalización" at bounding box center [426, 73] width 52 height 21
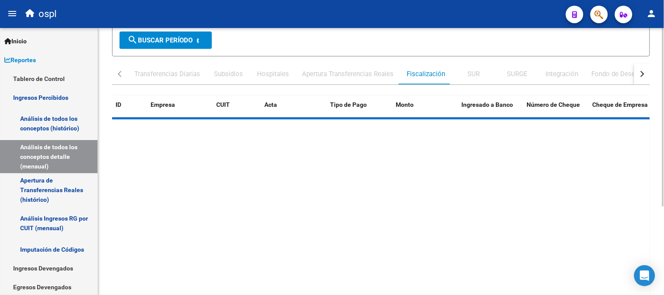
scroll to position [0, 0]
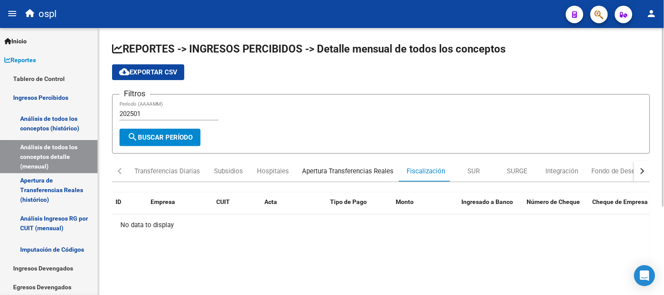
click at [353, 168] on div "Apertura Transferencias Reales" at bounding box center [347, 171] width 91 height 10
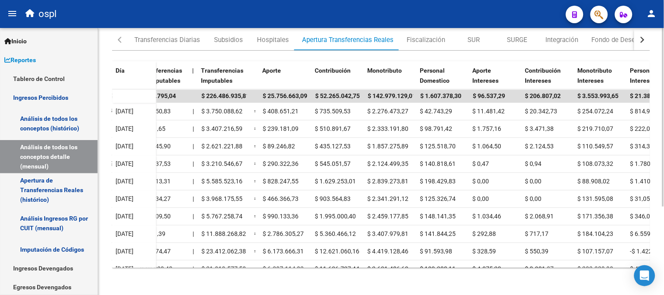
scroll to position [0, 288]
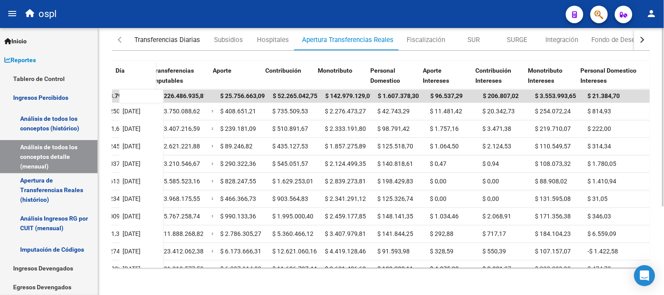
click at [168, 41] on div "Transferencias Diarias" at bounding box center [167, 40] width 66 height 10
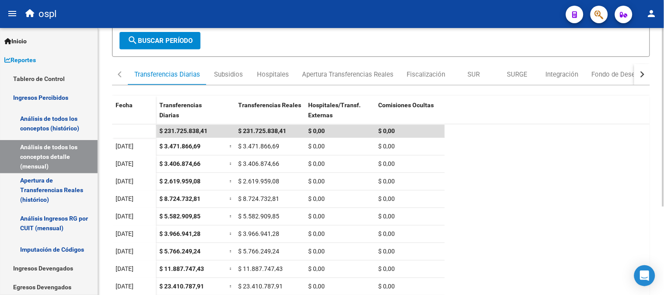
scroll to position [82, 0]
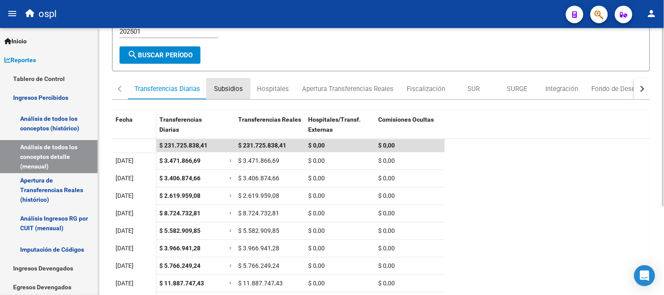
click at [228, 87] on div "Subsidios" at bounding box center [228, 89] width 29 height 10
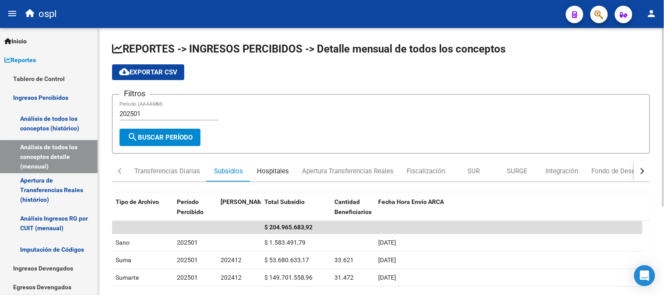
click at [263, 168] on div "Hospitales" at bounding box center [273, 171] width 32 height 10
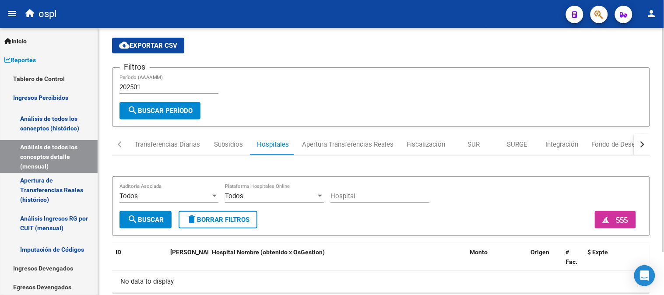
scroll to position [49, 0]
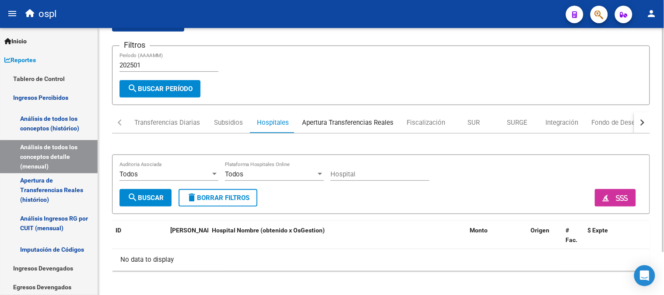
click at [323, 120] on div "Apertura Transferencias Reales" at bounding box center [347, 123] width 91 height 10
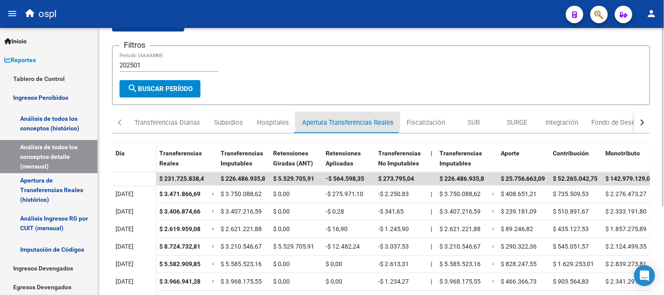
scroll to position [0, 0]
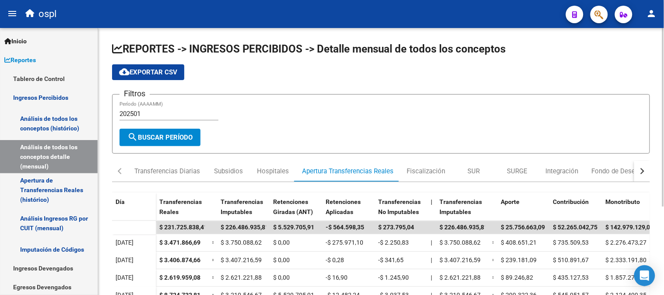
click at [645, 171] on button "button" at bounding box center [642, 171] width 16 height 21
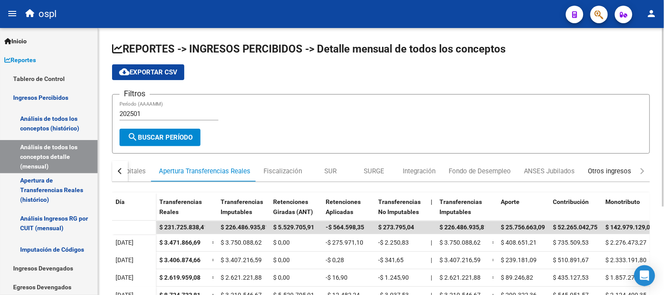
click at [602, 165] on div "Otros ingresos" at bounding box center [610, 171] width 56 height 21
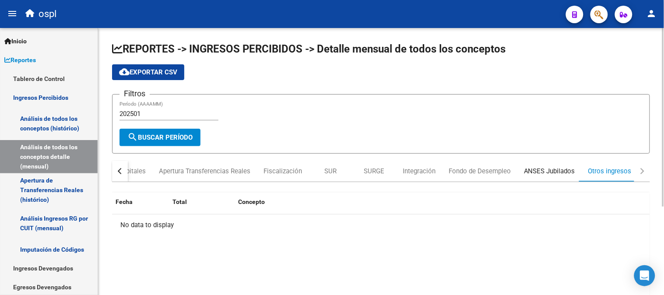
click at [555, 171] on div "ANSES Jubilados" at bounding box center [549, 171] width 51 height 10
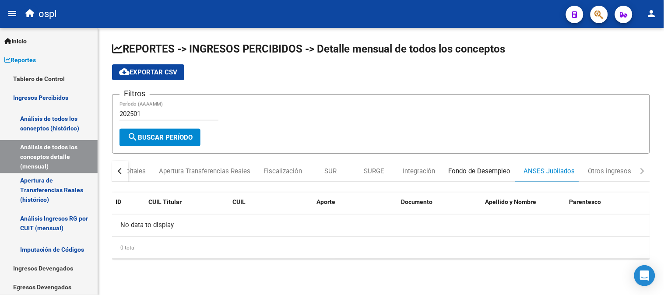
drag, startPoint x: 470, startPoint y: 170, endPoint x: 316, endPoint y: 186, distance: 155.7
click at [471, 170] on div "Fondo de Desempleo" at bounding box center [480, 171] width 62 height 10
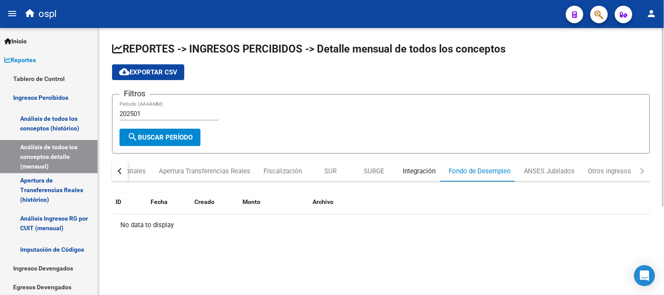
click at [409, 166] on div "Integración" at bounding box center [419, 171] width 33 height 10
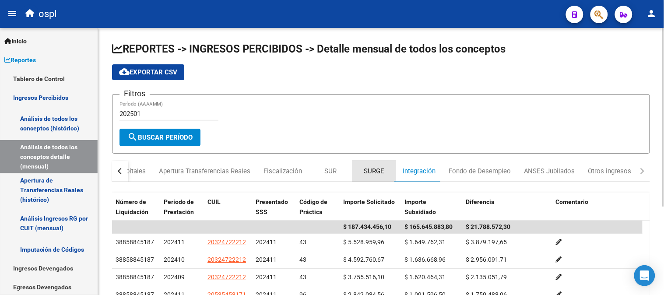
click at [371, 165] on div "SURGE" at bounding box center [374, 171] width 44 height 21
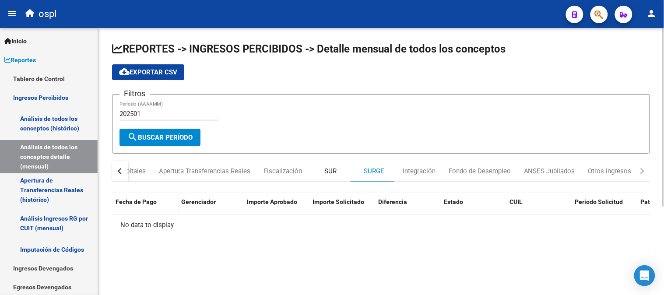
click at [335, 168] on div "SUR" at bounding box center [331, 171] width 44 height 21
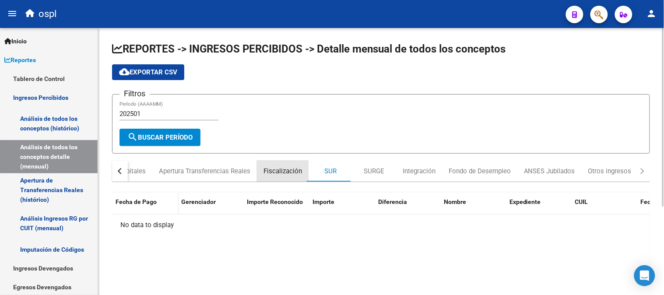
click at [281, 173] on div "Fiscalización" at bounding box center [282, 171] width 39 height 10
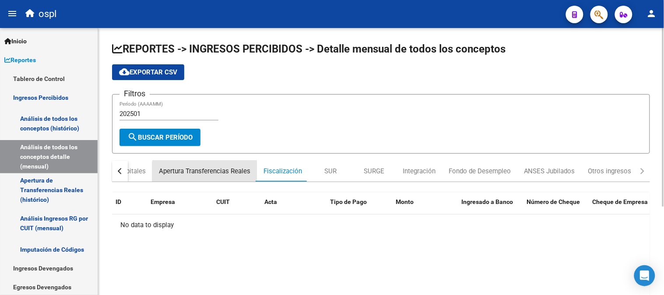
click at [206, 174] on div "Apertura Transferencias Reales" at bounding box center [204, 171] width 91 height 10
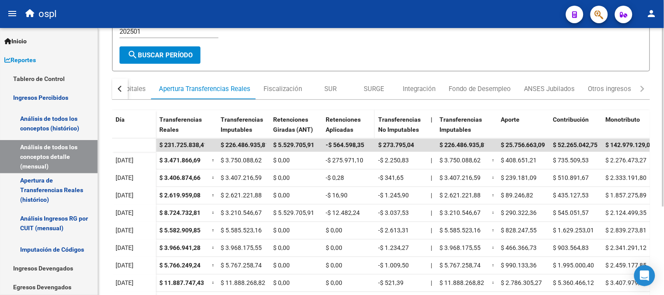
scroll to position [97, 0]
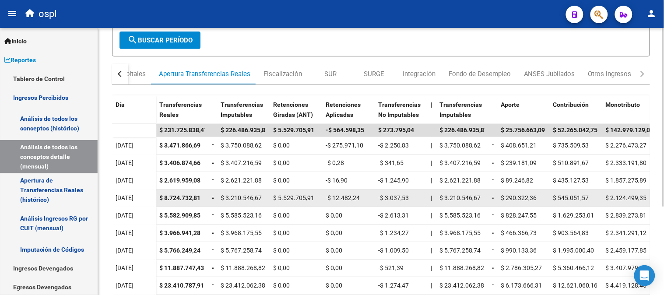
click at [418, 189] on datatable-body-cell "-$ 3.037,53" at bounding box center [401, 197] width 53 height 17
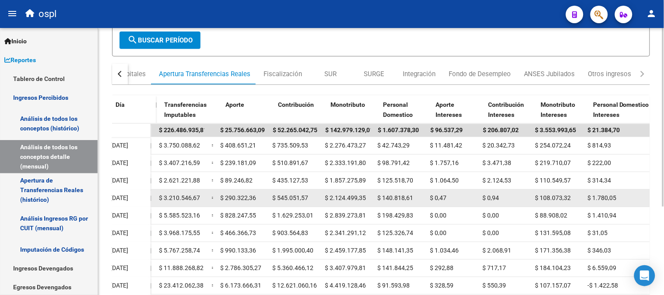
scroll to position [0, 288]
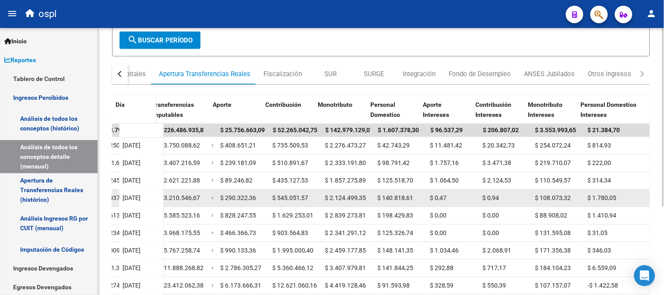
drag, startPoint x: 361, startPoint y: 199, endPoint x: 383, endPoint y: 198, distance: 22.4
click at [383, 198] on span "$ 140.818,61" at bounding box center [396, 197] width 36 height 7
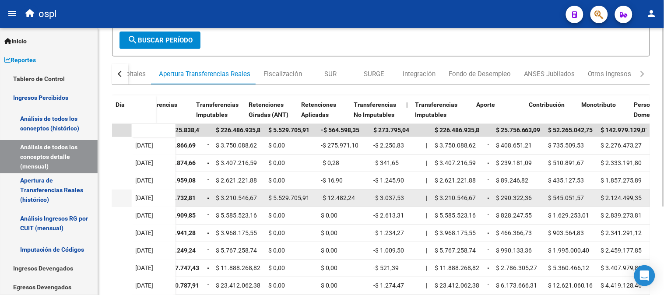
scroll to position [0, 0]
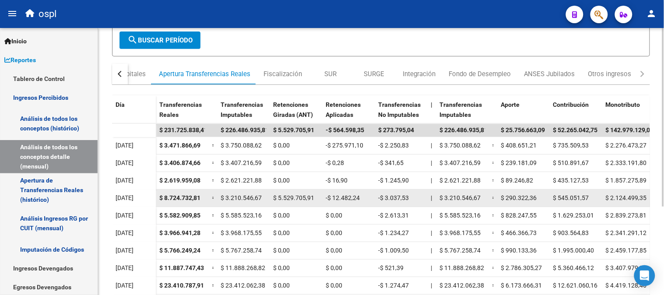
drag, startPoint x: 506, startPoint y: 193, endPoint x: 467, endPoint y: 193, distance: 39.4
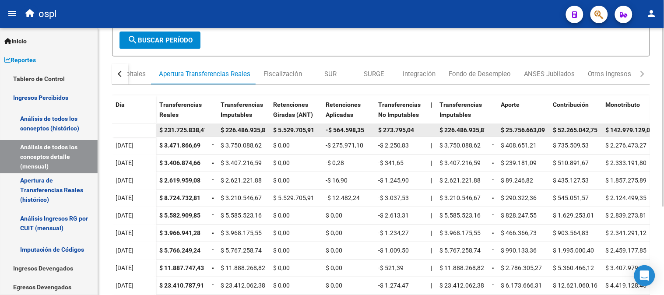
click at [435, 130] on datatable-body-cell at bounding box center [431, 130] width 9 height 13
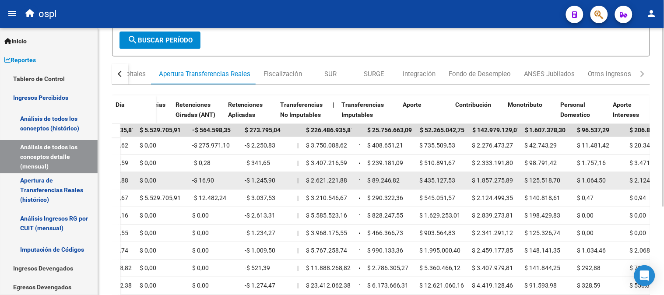
drag, startPoint x: 318, startPoint y: 177, endPoint x: 353, endPoint y: 172, distance: 35.8
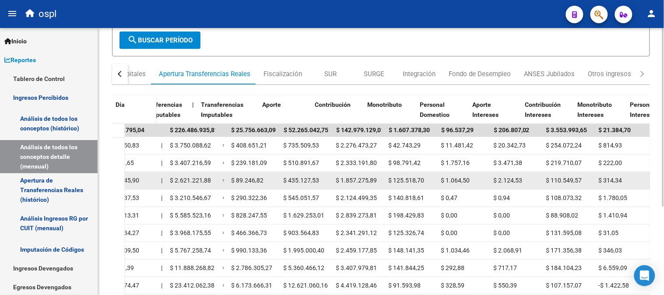
drag, startPoint x: 349, startPoint y: 174, endPoint x: 378, endPoint y: 174, distance: 28.9
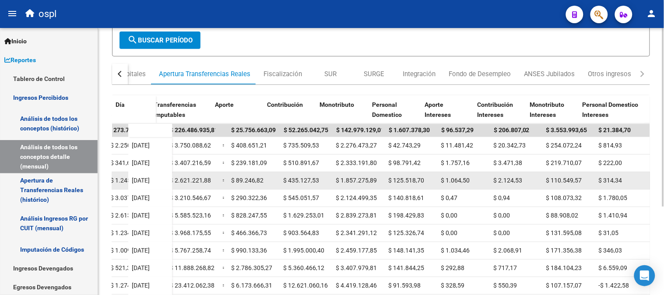
scroll to position [0, 286]
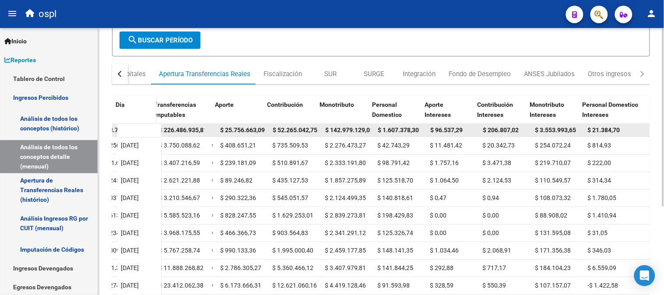
click at [599, 127] on span "$ 21.384,70" at bounding box center [604, 129] width 32 height 7
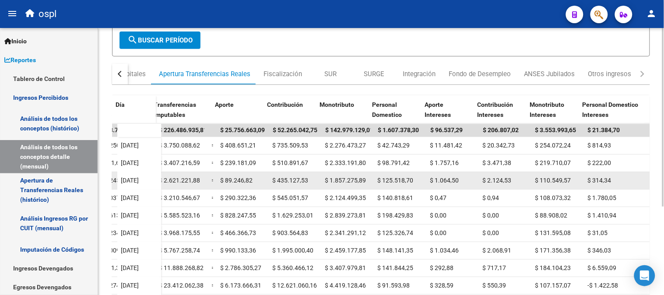
copy span "21.384,70"
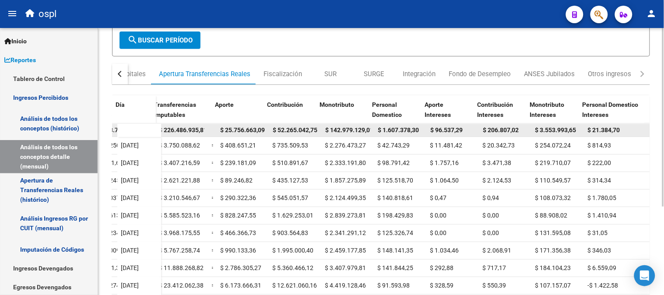
click at [400, 127] on span "$ 1.607.378,30" at bounding box center [398, 129] width 41 height 7
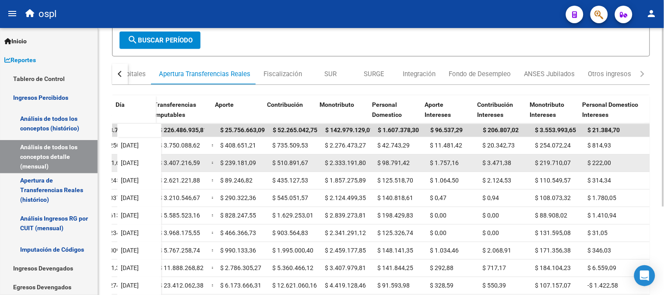
copy span "1.607.378,30"
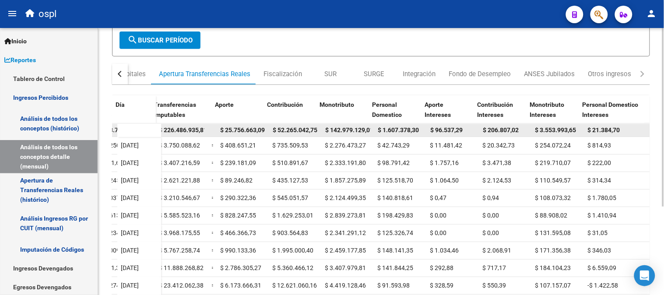
click at [554, 128] on span "$ 3.553.993,65" at bounding box center [555, 129] width 41 height 7
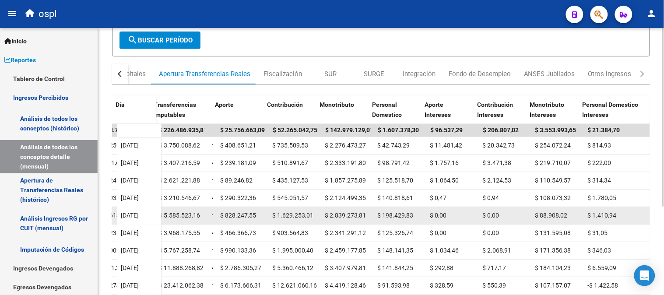
copy span "3.553.993,65"
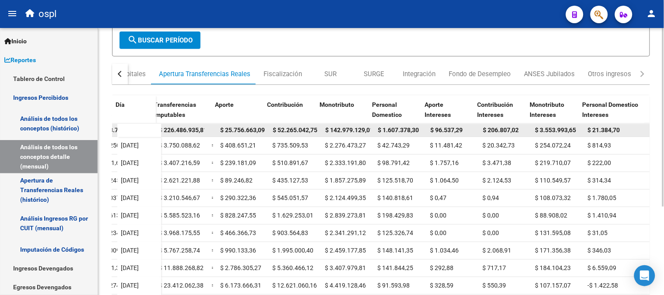
click at [347, 127] on span "$ 142.979.129,01" at bounding box center [349, 129] width 48 height 7
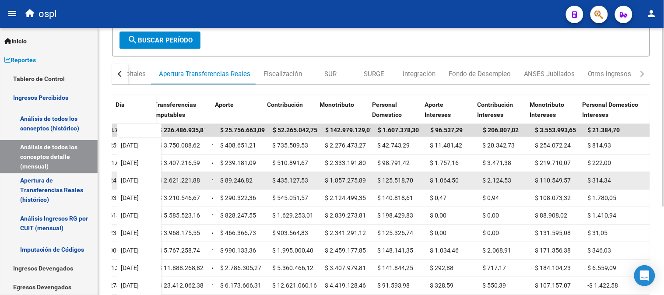
copy span "142.979.129,01"
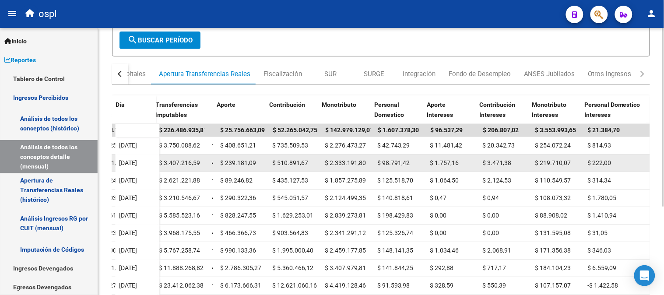
scroll to position [0, 0]
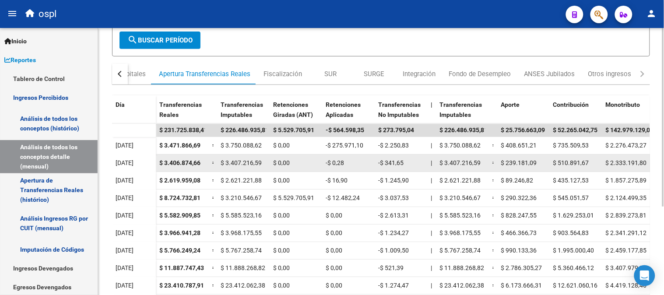
drag, startPoint x: 403, startPoint y: 165, endPoint x: 204, endPoint y: 167, distance: 198.3
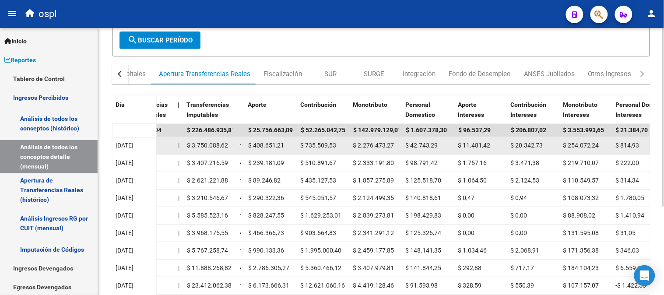
scroll to position [0, 288]
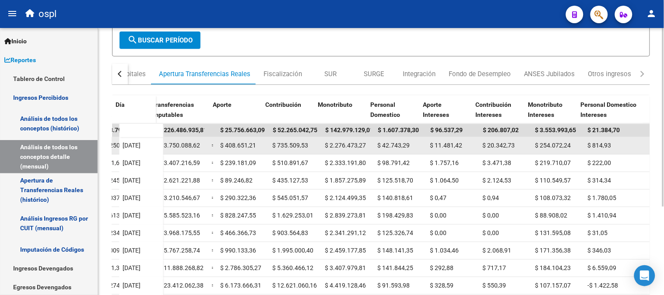
drag, startPoint x: 283, startPoint y: 151, endPoint x: 359, endPoint y: 147, distance: 75.8
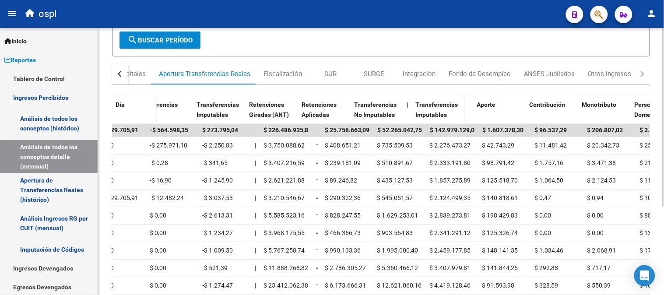
scroll to position [0, 0]
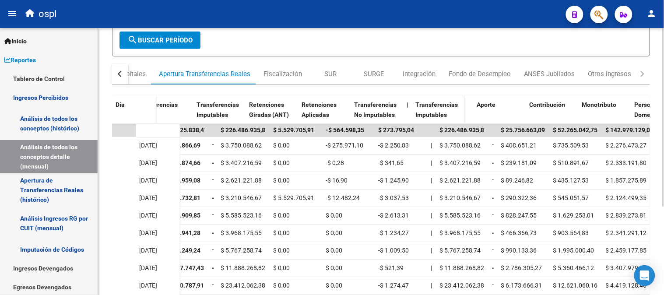
drag, startPoint x: 358, startPoint y: 121, endPoint x: 330, endPoint y: 122, distance: 27.6
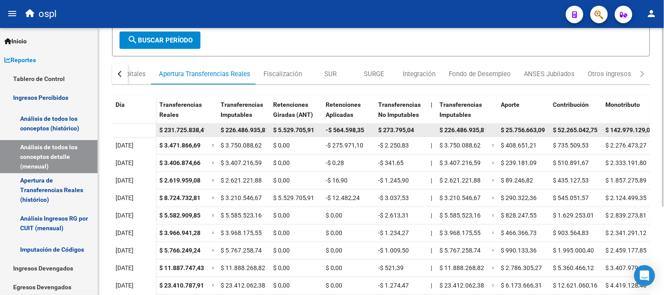
click at [326, 131] on span "-$ 564.598,35" at bounding box center [345, 129] width 39 height 7
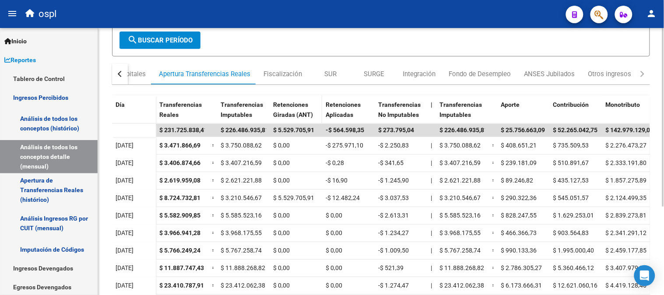
click at [300, 116] on span "Retenciones Giradas (ANT)" at bounding box center [293, 109] width 40 height 17
click at [119, 104] on span "Día" at bounding box center [120, 104] width 9 height 7
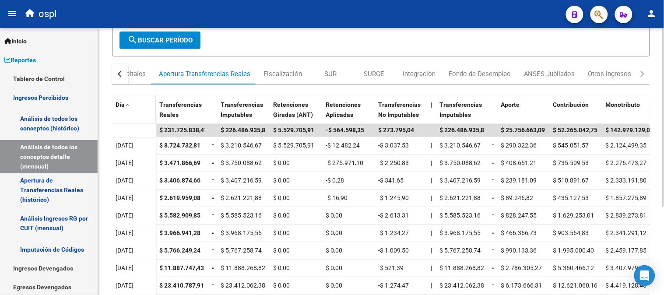
click at [119, 104] on span "Día" at bounding box center [120, 104] width 9 height 7
click at [139, 111] on div "Día" at bounding box center [134, 118] width 37 height 37
click at [122, 102] on span "Día" at bounding box center [120, 104] width 9 height 7
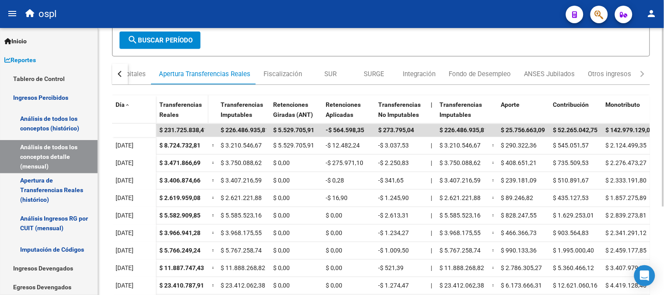
click at [165, 104] on span "Transferencias Reales" at bounding box center [180, 109] width 42 height 17
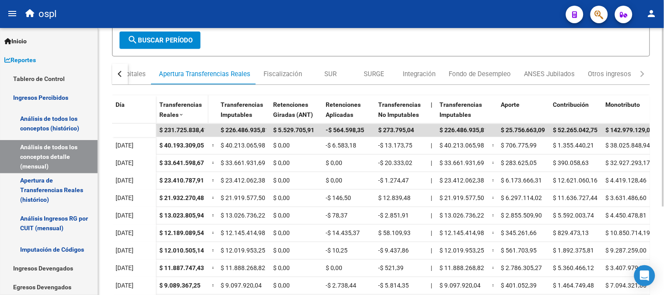
click at [165, 104] on span "Transferencias Reales" at bounding box center [180, 109] width 42 height 17
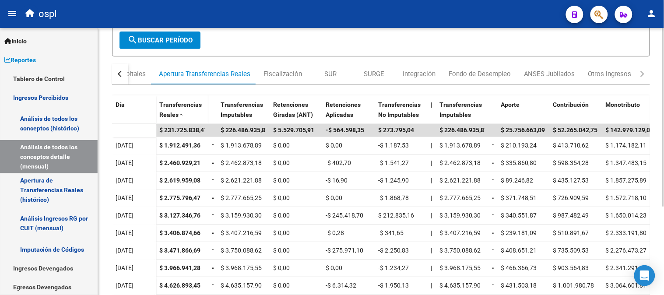
click at [165, 104] on span "Transferencias Reales" at bounding box center [180, 109] width 42 height 17
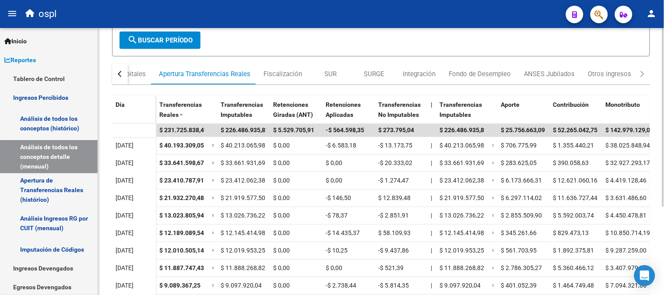
click at [119, 104] on span "Día" at bounding box center [120, 104] width 9 height 7
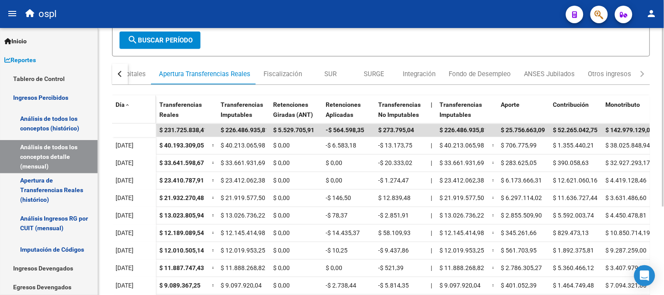
click at [119, 104] on span "Día" at bounding box center [120, 104] width 9 height 7
click at [275, 75] on div "Fiscalización" at bounding box center [282, 74] width 39 height 10
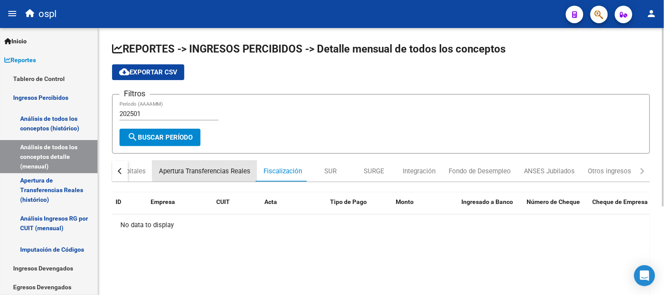
click at [228, 167] on div "Apertura Transferencias Reales" at bounding box center [204, 171] width 91 height 10
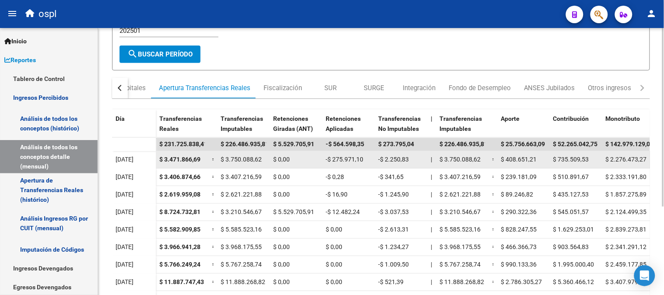
scroll to position [97, 0]
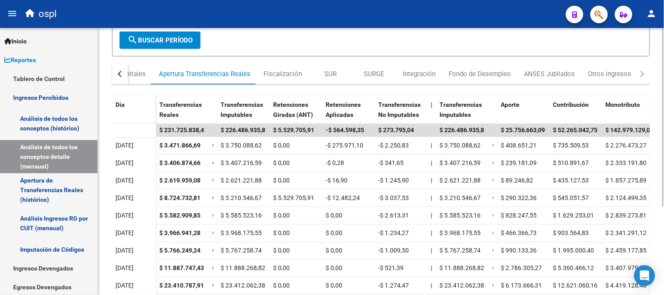
click at [125, 108] on div "Día" at bounding box center [134, 118] width 37 height 37
click at [124, 101] on span "Día" at bounding box center [120, 104] width 9 height 7
click at [120, 104] on span "Día" at bounding box center [120, 104] width 9 height 7
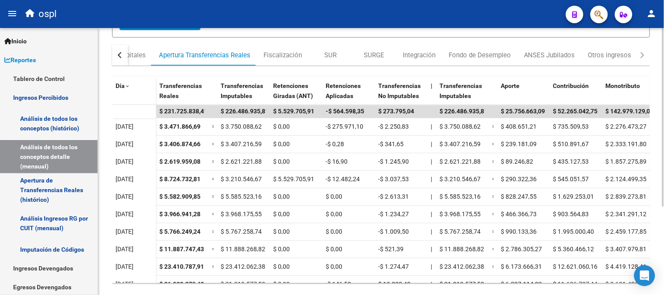
scroll to position [131, 0]
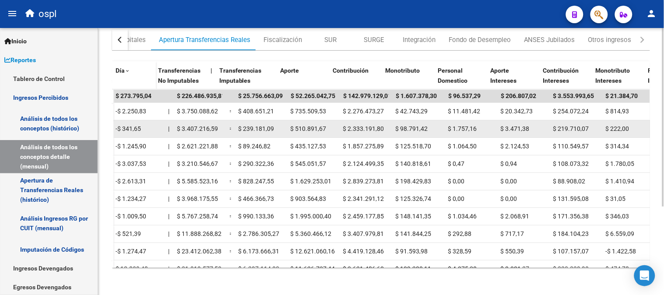
drag, startPoint x: 252, startPoint y: 131, endPoint x: 309, endPoint y: 130, distance: 56.9
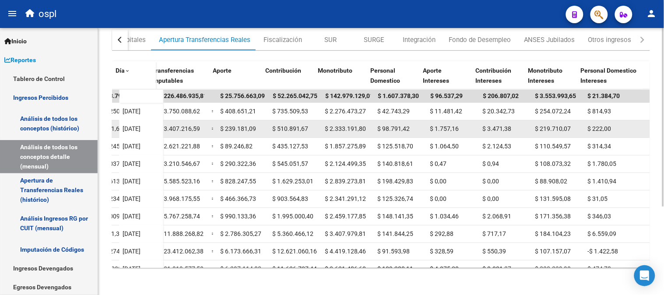
drag, startPoint x: 423, startPoint y: 130, endPoint x: 416, endPoint y: 132, distance: 6.8
click at [430, 130] on span "$ 1.757,16" at bounding box center [444, 128] width 29 height 7
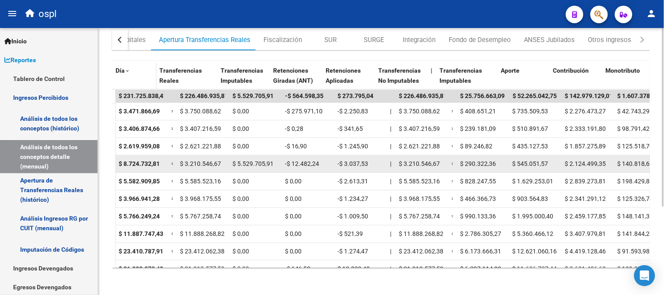
scroll to position [0, 0]
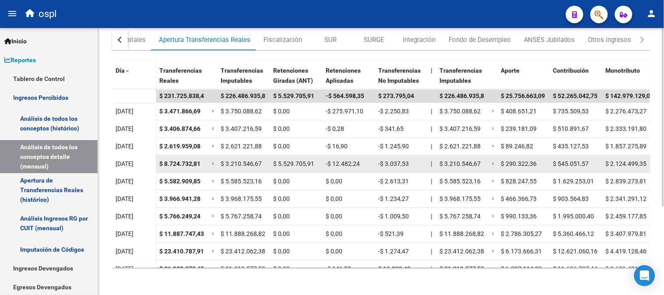
drag, startPoint x: 444, startPoint y: 158, endPoint x: 407, endPoint y: 157, distance: 36.8
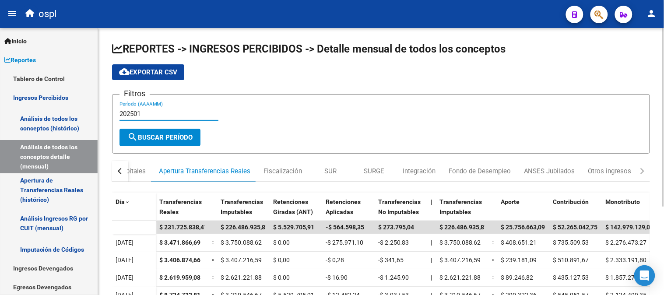
click at [180, 114] on input "202501" at bounding box center [168, 114] width 99 height 8
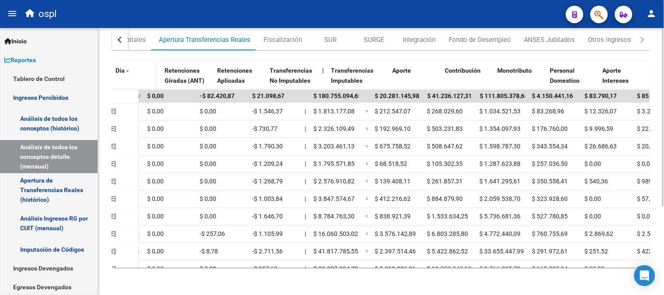
scroll to position [0, 132]
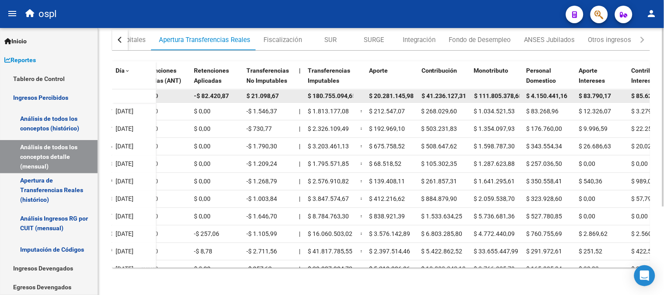
click at [394, 95] on span "$ 20.281.145,98" at bounding box center [391, 95] width 45 height 7
copy span "20.281.145,98"
click at [496, 98] on span "$ 111.805.378,68" at bounding box center [498, 95] width 48 height 7
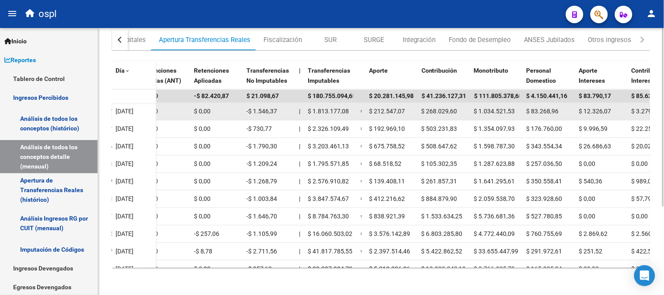
copy span "111.805.378,68"
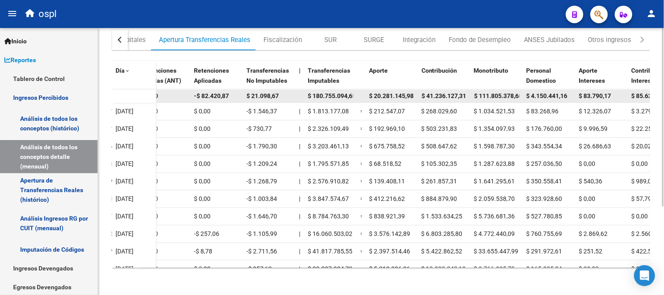
click at [546, 96] on span "$ 4.150.441,16" at bounding box center [546, 95] width 41 height 7
copy span "4.150.441,16"
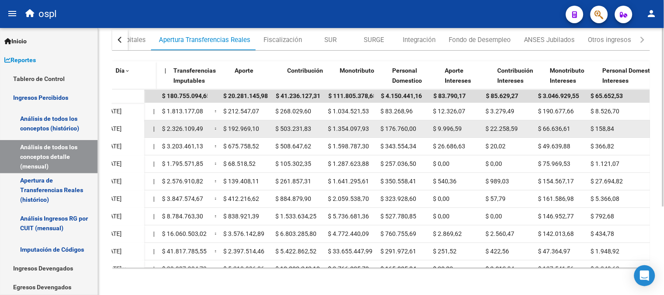
scroll to position [0, 288]
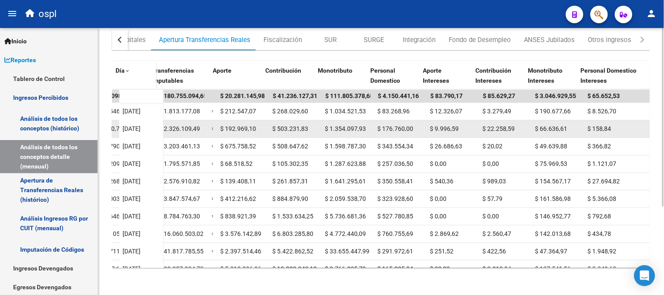
drag, startPoint x: 576, startPoint y: 126, endPoint x: 593, endPoint y: 126, distance: 16.6
click at [593, 126] on span "$ 158,84" at bounding box center [600, 128] width 24 height 7
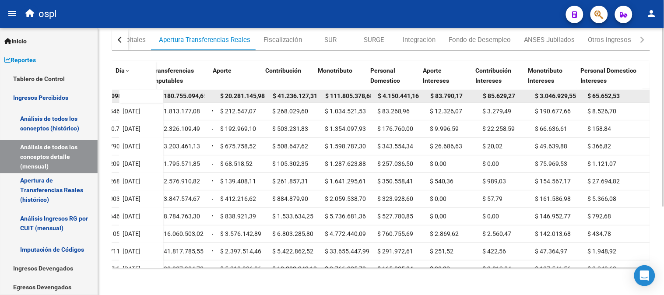
click at [437, 95] on span "$ 83.790,17" at bounding box center [446, 95] width 32 height 7
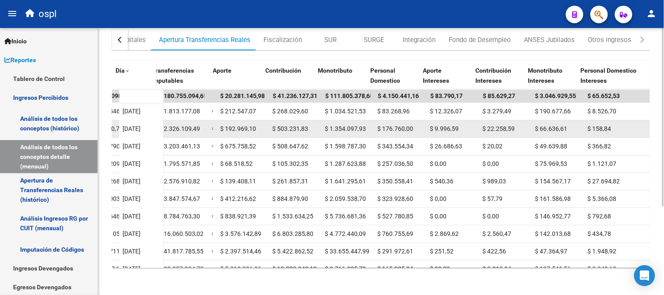
copy span "83.790,17"
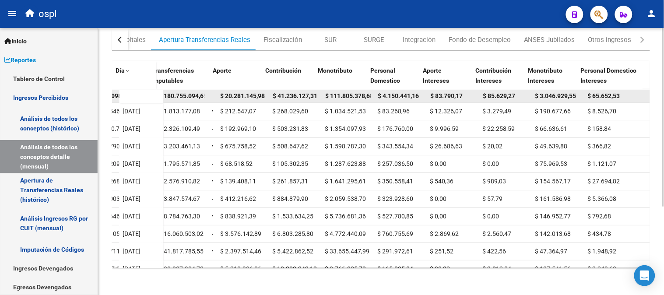
click at [544, 95] on span "$ 3.046.929,55" at bounding box center [555, 95] width 41 height 7
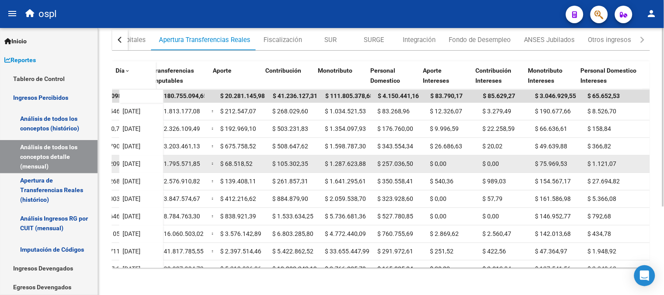
copy span "3.046.929,55"
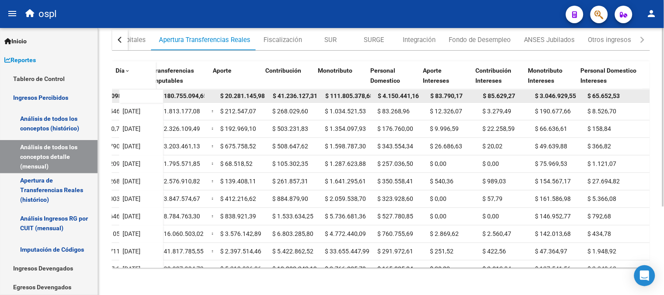
click at [596, 100] on div "$ 65.652,53" at bounding box center [617, 96] width 59 height 10
copy span "65.652,53"
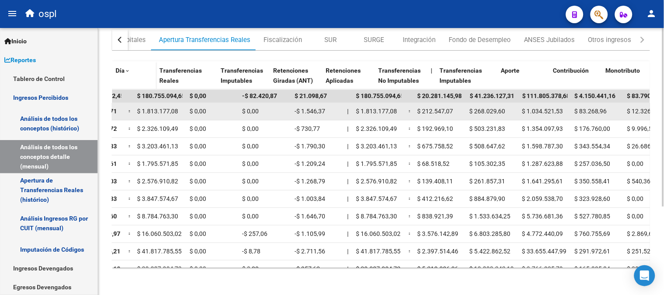
scroll to position [0, 0]
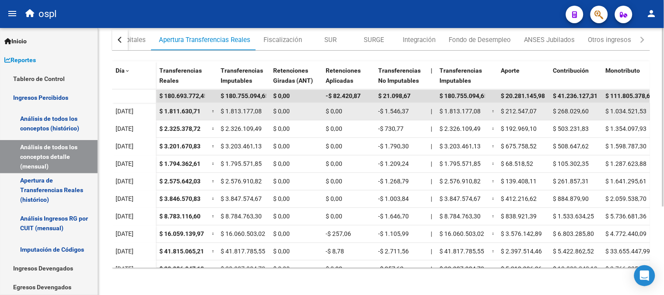
drag, startPoint x: 449, startPoint y: 126, endPoint x: 221, endPoint y: 117, distance: 227.7
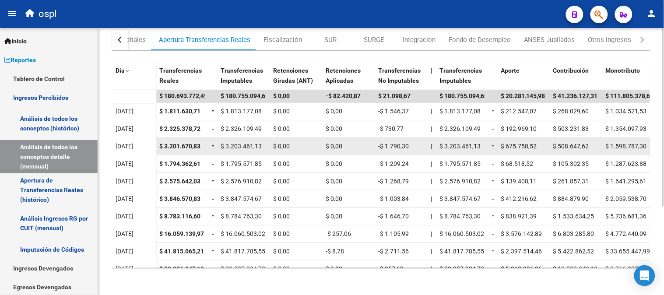
click at [362, 146] on div "$ 0,00" at bounding box center [349, 146] width 46 height 10
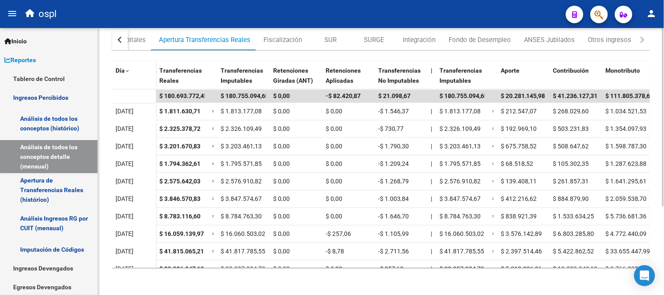
scroll to position [34, 0]
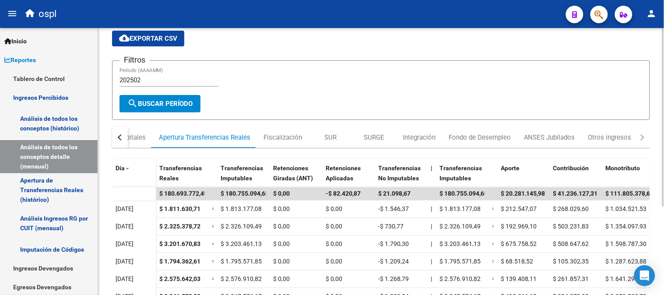
click at [171, 77] on input "202502" at bounding box center [168, 80] width 99 height 8
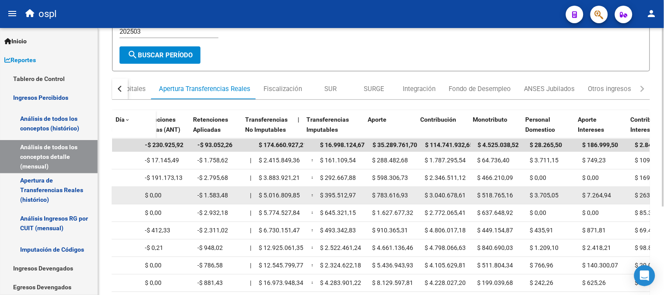
drag, startPoint x: 318, startPoint y: 195, endPoint x: 353, endPoint y: 190, distance: 35.3
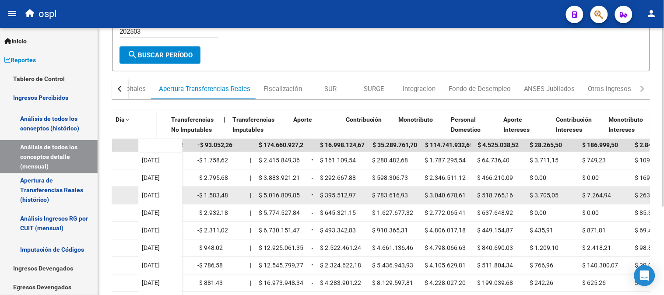
scroll to position [0, 207]
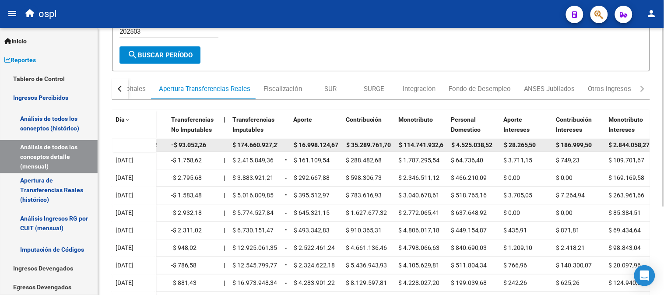
click at [316, 142] on span "$ 16.998.124,67" at bounding box center [316, 144] width 45 height 7
click at [371, 142] on span "$ 35.289.761,70" at bounding box center [368, 144] width 45 height 7
click at [431, 143] on span "$ 114.741.932,65" at bounding box center [423, 144] width 48 height 7
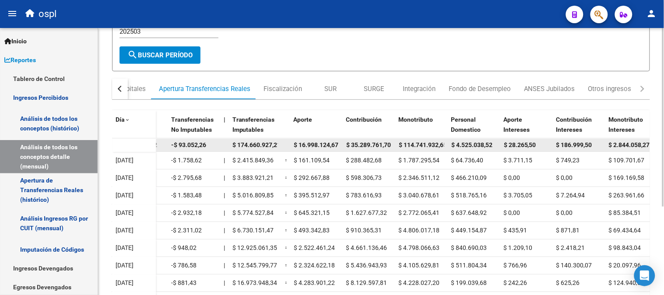
click at [431, 143] on span "$ 114.741.932,65" at bounding box center [423, 144] width 48 height 7
click at [481, 143] on span "$ 4.525.038,52" at bounding box center [471, 144] width 41 height 7
click at [579, 139] on datatable-body-cell "$ 186.999,50" at bounding box center [579, 145] width 53 height 13
click at [582, 140] on div "$ 186.999,50" at bounding box center [579, 145] width 46 height 10
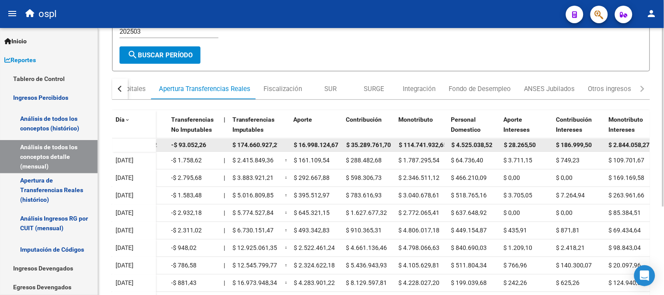
click at [582, 140] on div "$ 186.999,50" at bounding box center [579, 145] width 46 height 10
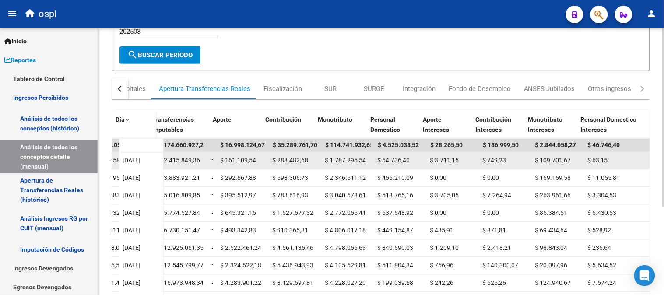
scroll to position [0, 288]
drag, startPoint x: 545, startPoint y: 166, endPoint x: 561, endPoint y: 166, distance: 15.8
click at [559, 166] on datatable-body-cell "$ 109.701,67" at bounding box center [558, 160] width 53 height 17
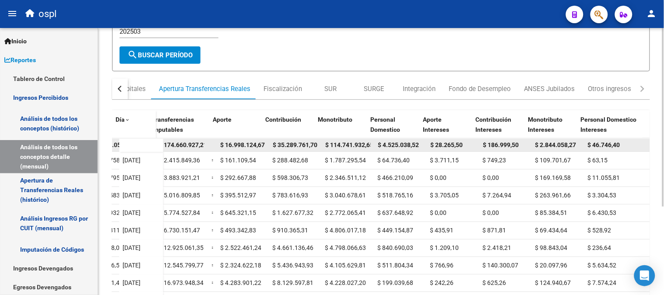
click at [541, 142] on span "$ 2.844.058,27" at bounding box center [555, 144] width 41 height 7
click at [596, 142] on span "$ 46.746,40" at bounding box center [604, 144] width 32 height 7
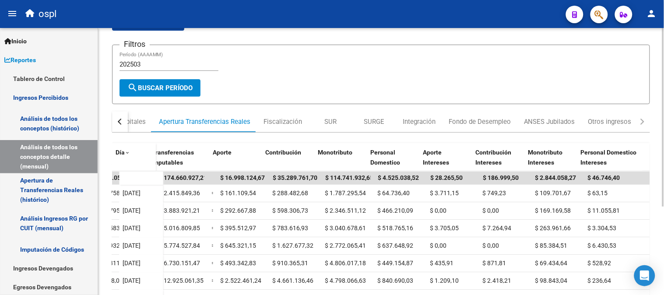
scroll to position [34, 0]
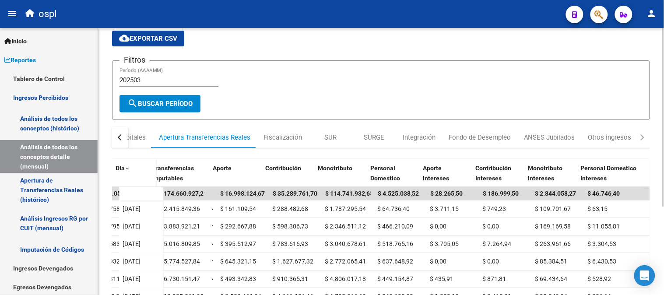
click at [176, 81] on input "202503" at bounding box center [168, 80] width 99 height 8
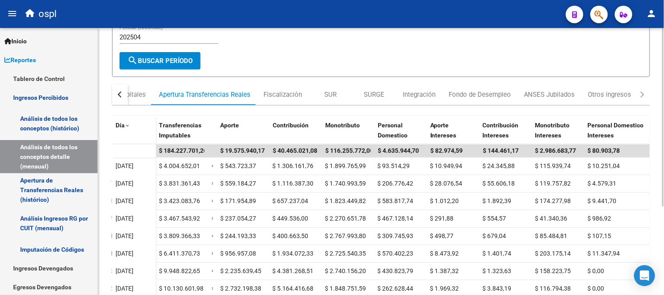
scroll to position [97, 0]
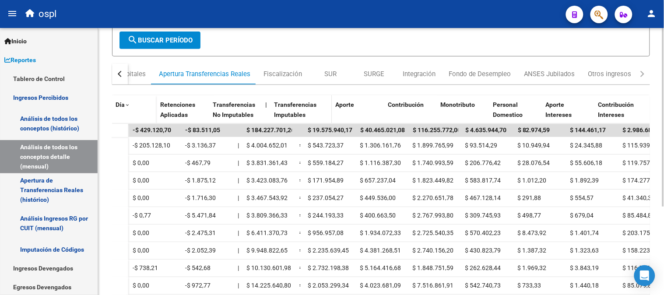
drag, startPoint x: 499, startPoint y: 112, endPoint x: 416, endPoint y: 112, distance: 83.1
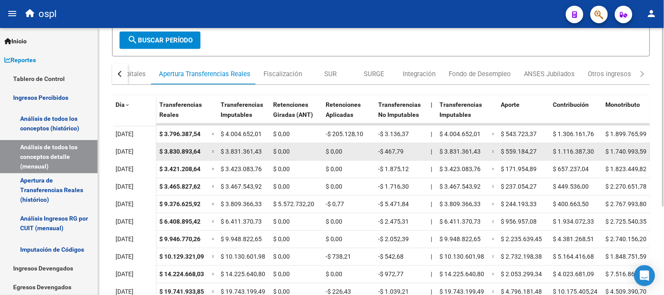
scroll to position [0, 0]
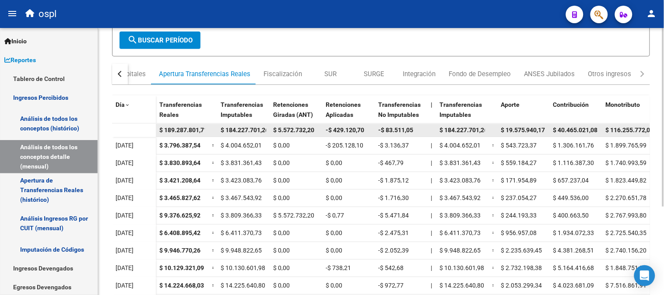
click at [523, 130] on span "$ 19.575.940,17" at bounding box center [523, 129] width 45 height 7
click at [586, 128] on span "$ 40.465.021,08" at bounding box center [575, 129] width 45 height 7
click at [617, 129] on span "$ 116.255.772,00" at bounding box center [630, 129] width 48 height 7
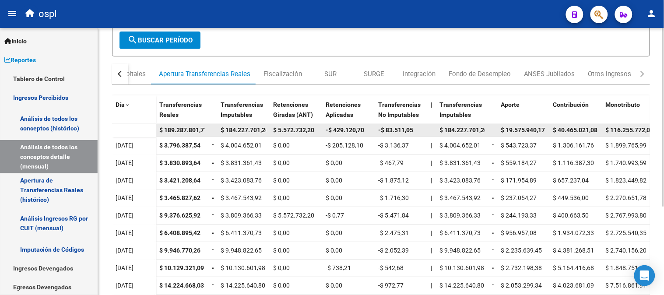
click at [617, 129] on span "$ 116.255.772,00" at bounding box center [630, 129] width 48 height 7
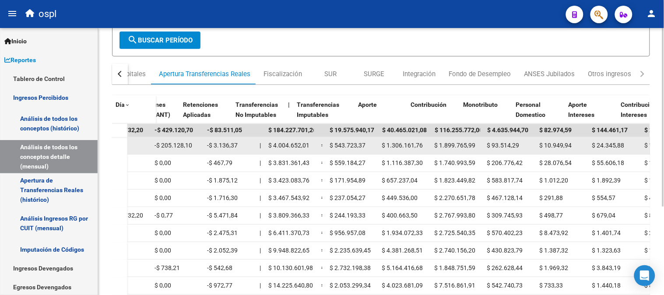
drag, startPoint x: 424, startPoint y: 147, endPoint x: 456, endPoint y: 145, distance: 32.1
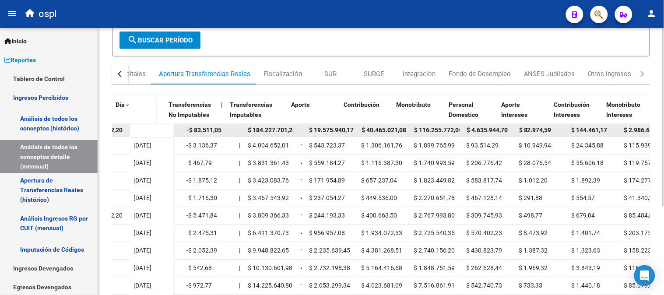
scroll to position [0, 288]
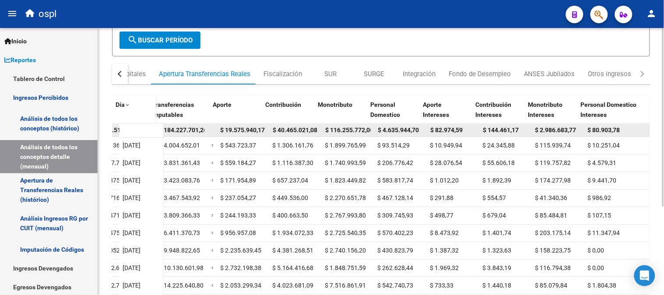
click at [388, 129] on span "$ 4.635.944,70" at bounding box center [398, 129] width 41 height 7
click at [386, 129] on span "$ 4.635.944,70" at bounding box center [398, 129] width 41 height 7
click at [388, 129] on span "$ 4.635.944,70" at bounding box center [398, 129] width 41 height 7
click at [437, 132] on span "$ 82.974,59" at bounding box center [446, 129] width 32 height 7
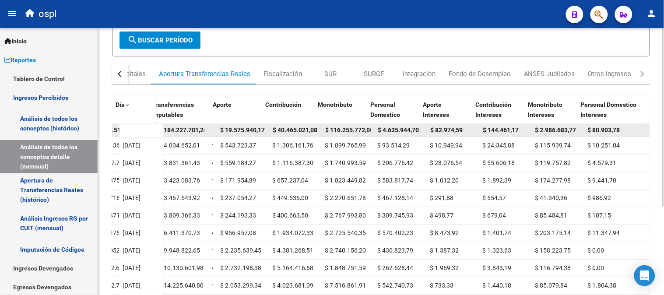
click at [437, 132] on span "$ 82.974,59" at bounding box center [446, 129] width 32 height 7
click at [492, 129] on span "$ 144.461,17" at bounding box center [501, 129] width 36 height 7
click at [549, 128] on span "$ 2.986.683,77" at bounding box center [555, 129] width 41 height 7
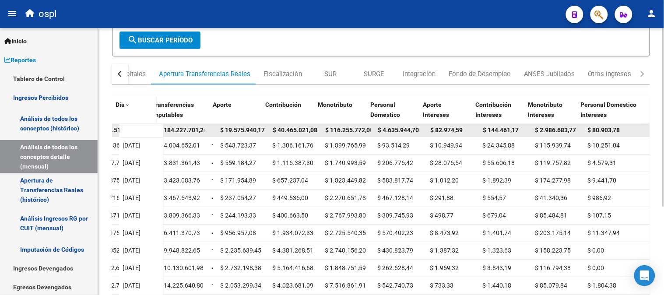
click at [597, 126] on span "$ 80.903,78" at bounding box center [604, 129] width 32 height 7
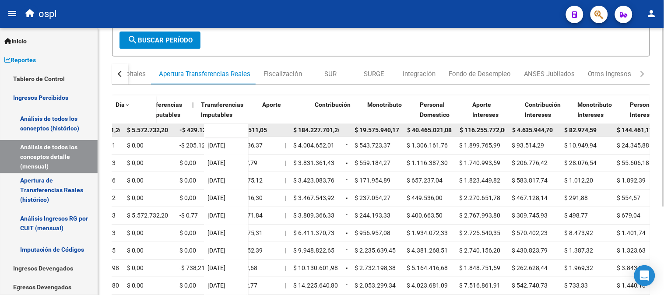
scroll to position [0, 0]
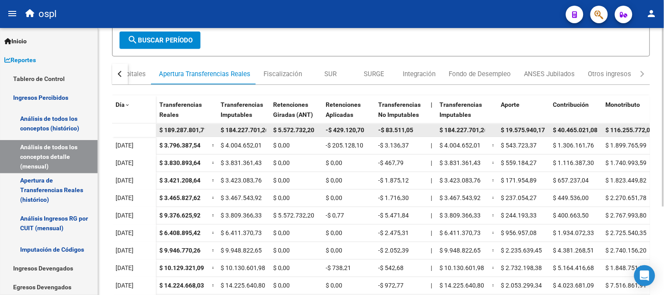
drag, startPoint x: 382, startPoint y: 126, endPoint x: 277, endPoint y: 123, distance: 104.2
click at [277, 125] on div "$ 5.572.732,20" at bounding box center [296, 130] width 46 height 10
click at [286, 131] on span "$ 5.572.732,20" at bounding box center [293, 129] width 41 height 7
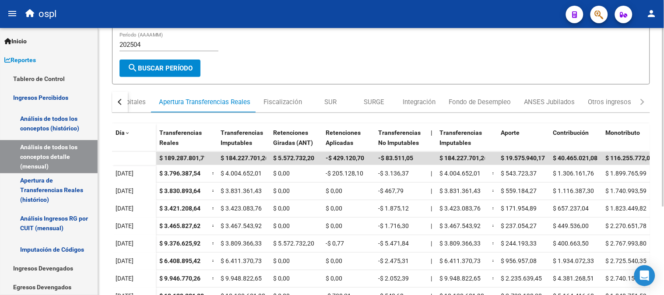
scroll to position [49, 0]
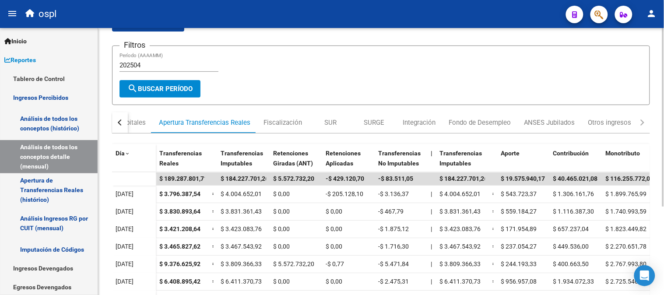
click at [168, 63] on input "202504" at bounding box center [168, 65] width 99 height 8
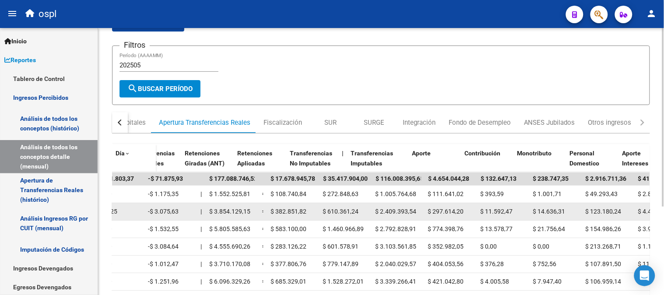
drag, startPoint x: 350, startPoint y: 208, endPoint x: 404, endPoint y: 207, distance: 54.3
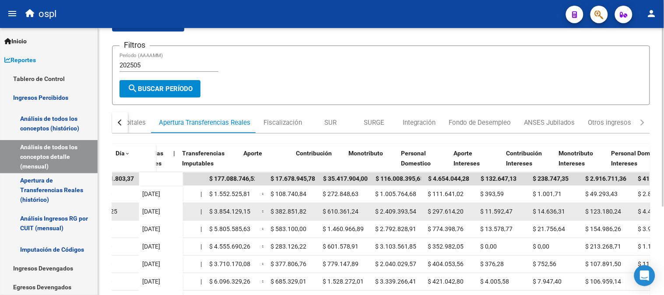
scroll to position [0, 257]
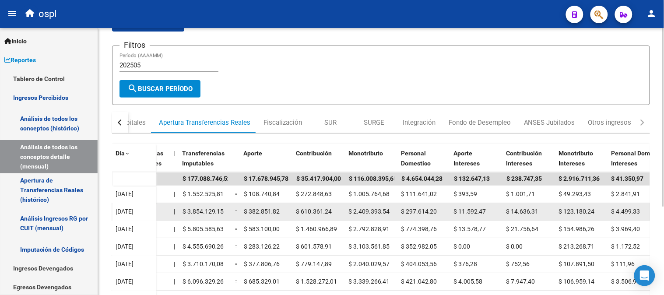
click at [396, 205] on datatable-body-cell "$ 2.409.393,54" at bounding box center [371, 211] width 53 height 17
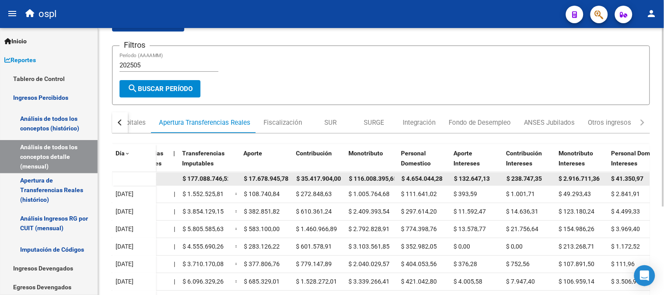
click at [267, 175] on span "$ 17.678.945,78" at bounding box center [266, 178] width 45 height 7
click at [326, 178] on span "$ 35.417.904,00" at bounding box center [318, 178] width 45 height 7
click at [382, 177] on span "$ 116.008.395,65" at bounding box center [373, 178] width 48 height 7
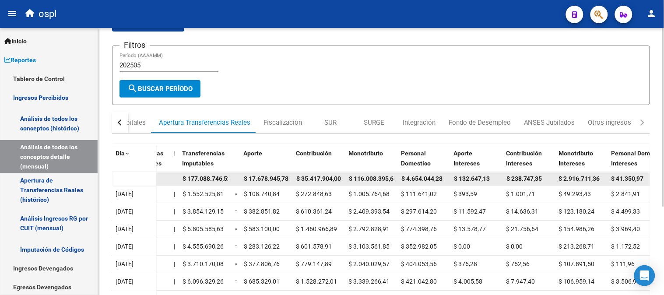
click at [382, 177] on span "$ 116.008.395,65" at bounding box center [373, 178] width 48 height 7
click at [414, 175] on span "$ 4.654.044,28" at bounding box center [421, 178] width 41 height 7
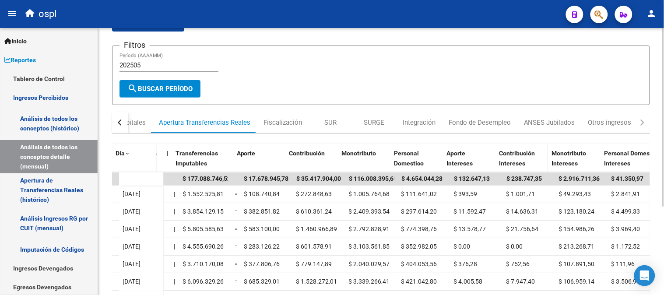
scroll to position [0, 288]
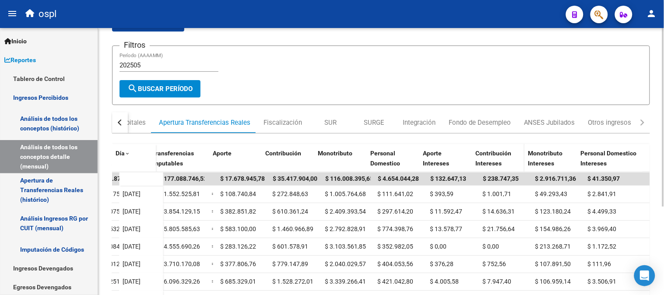
drag, startPoint x: 476, startPoint y: 158, endPoint x: 505, endPoint y: 156, distance: 29.0
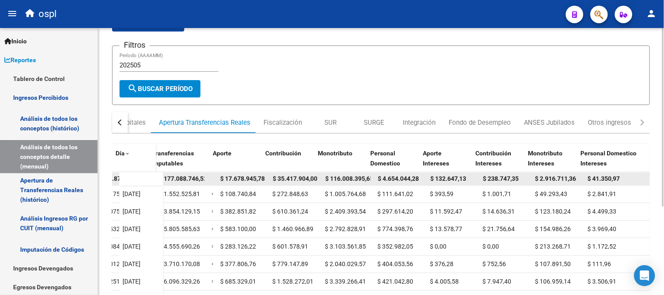
click at [449, 179] on span "$ 132.647,13" at bounding box center [448, 178] width 36 height 7
click at [499, 175] on span "$ 238.747,35" at bounding box center [501, 178] width 36 height 7
click at [554, 176] on span "$ 2.916.711,36" at bounding box center [555, 178] width 41 height 7
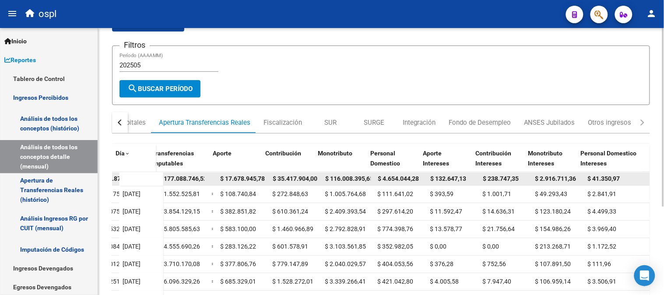
click at [605, 174] on div "$ 41.350,97" at bounding box center [617, 179] width 59 height 10
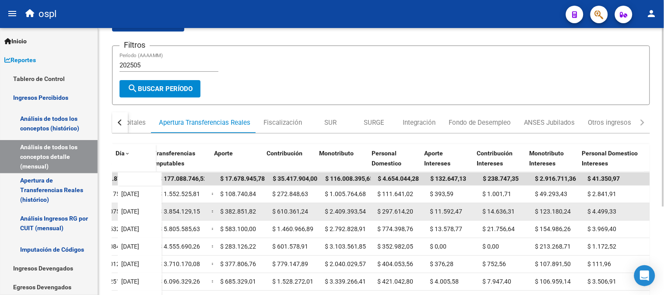
scroll to position [0, 285]
drag, startPoint x: 449, startPoint y: 210, endPoint x: 444, endPoint y: 209, distance: 5.3
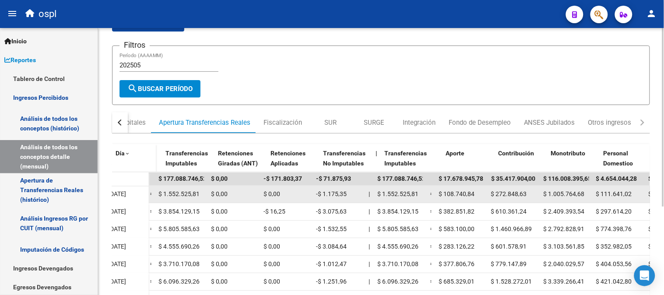
scroll to position [0, 0]
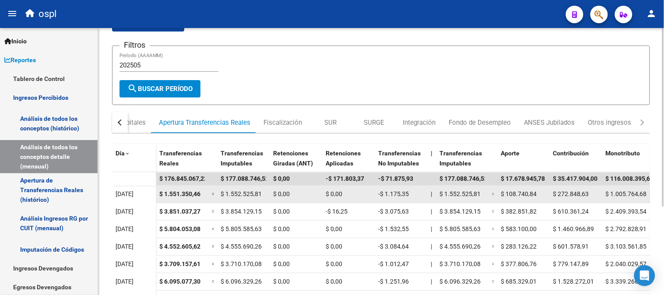
drag, startPoint x: 441, startPoint y: 207, endPoint x: 400, endPoint y: 202, distance: 41.1
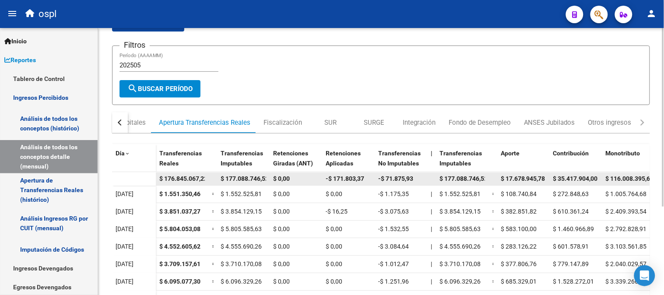
scroll to position [0, 3]
drag, startPoint x: 200, startPoint y: 179, endPoint x: 204, endPoint y: 179, distance: 4.9
click at [204, 179] on span "$ 176.845.067,22" at bounding box center [181, 178] width 48 height 7
click at [194, 180] on span "$ 176.845.067,22" at bounding box center [181, 178] width 48 height 7
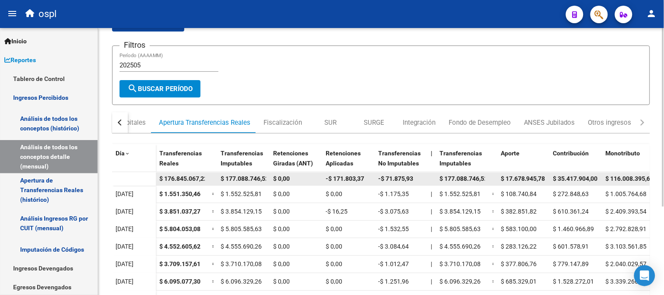
drag, startPoint x: 167, startPoint y: 178, endPoint x: 147, endPoint y: 178, distance: 19.7
click at [147, 178] on datatable-body-row "$ 176.845.067,22 $ 177.088.746,52 $ 0,00 -$ 171.803,37 -$ 71.875,93 $ 177.088.7…" at bounding box center [521, 178] width 818 height 13
click at [189, 184] on datatable-body-cell "$ 176.845.067,22" at bounding box center [182, 178] width 53 height 13
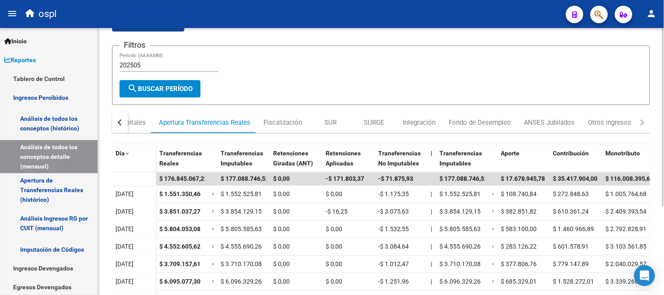
click at [172, 63] on input "202505" at bounding box center [168, 65] width 99 height 8
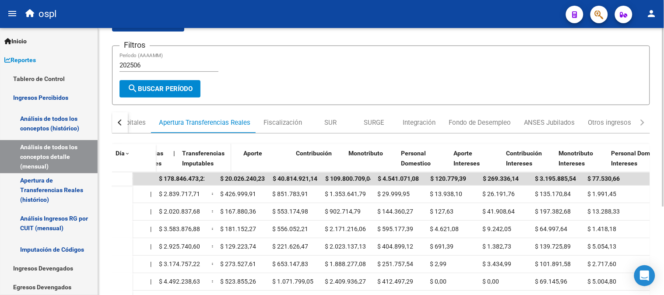
drag, startPoint x: 382, startPoint y: 170, endPoint x: 412, endPoint y: 165, distance: 30.6
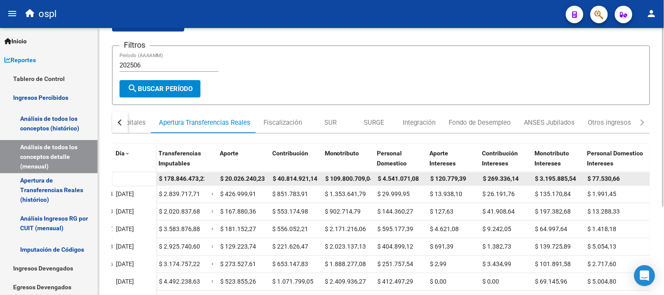
scroll to position [0, 281]
drag, startPoint x: 267, startPoint y: 176, endPoint x: 259, endPoint y: 175, distance: 7.6
click at [252, 176] on span "$ 20.026.240,23" at bounding box center [242, 178] width 45 height 7
click at [288, 178] on span "$ 40.814.921,14" at bounding box center [295, 178] width 45 height 7
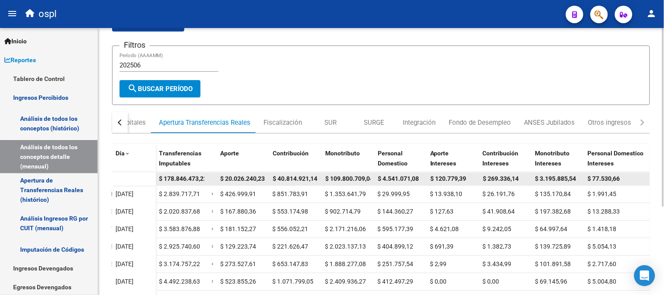
click at [288, 178] on span "$ 40.814.921,14" at bounding box center [295, 178] width 45 height 7
click at [355, 178] on span "$ 109.800.709,04" at bounding box center [349, 178] width 48 height 7
click at [404, 180] on span "$ 4.541.071,08" at bounding box center [398, 178] width 41 height 7
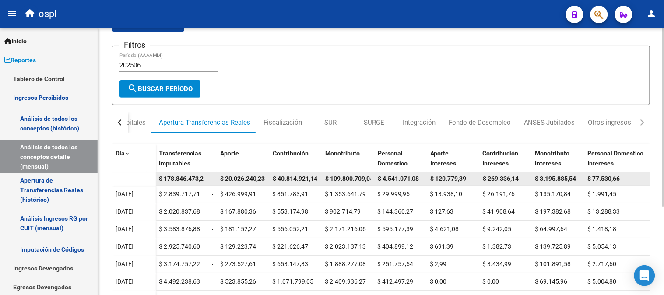
click at [445, 179] on span "$ 120.779,39" at bounding box center [448, 178] width 36 height 7
click at [549, 176] on span "$ 3.195.885,54" at bounding box center [555, 178] width 41 height 7
click at [607, 180] on span "$ 77.530,66" at bounding box center [604, 178] width 32 height 7
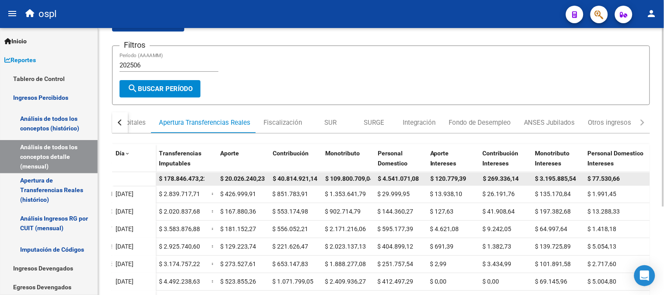
click at [607, 180] on span "$ 77.530,66" at bounding box center [604, 178] width 32 height 7
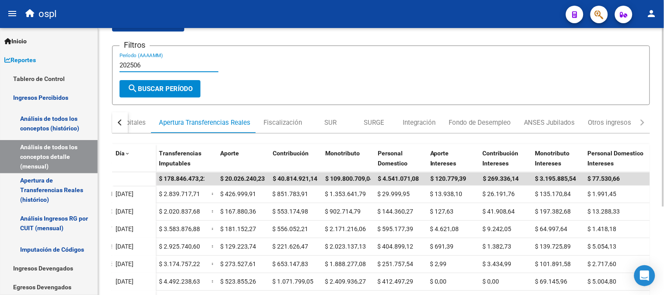
drag, startPoint x: 171, startPoint y: 62, endPoint x: 176, endPoint y: 68, distance: 8.1
click at [171, 62] on input "202506" at bounding box center [168, 65] width 99 height 8
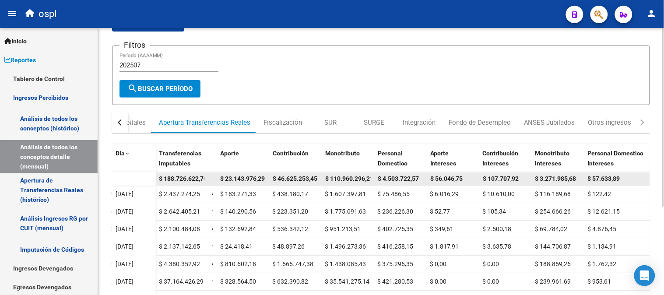
click at [244, 177] on span "$ 23.143.976,29" at bounding box center [242, 178] width 45 height 7
click at [301, 175] on span "$ 46.625.253,45" at bounding box center [295, 178] width 45 height 7
click at [302, 175] on span "$ 46.625.253,45" at bounding box center [295, 178] width 45 height 7
click at [347, 179] on span "$ 110.960.296,21" at bounding box center [349, 178] width 48 height 7
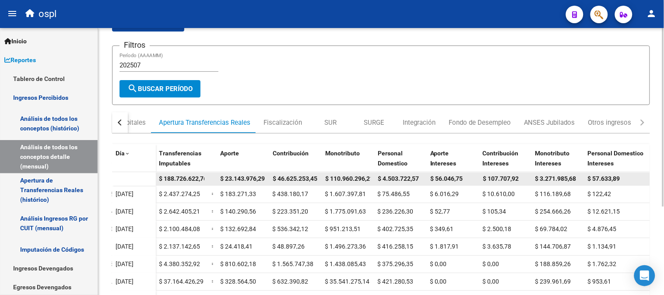
click at [347, 179] on span "$ 110.960.296,21" at bounding box center [349, 178] width 48 height 7
click at [400, 179] on span "$ 4.503.722,57" at bounding box center [398, 178] width 41 height 7
click at [453, 174] on div "$ 56.046,75" at bounding box center [453, 179] width 46 height 10
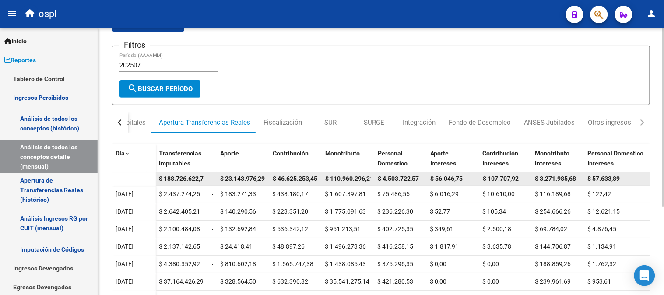
click at [502, 176] on span "$ 107.707,92" at bounding box center [501, 178] width 36 height 7
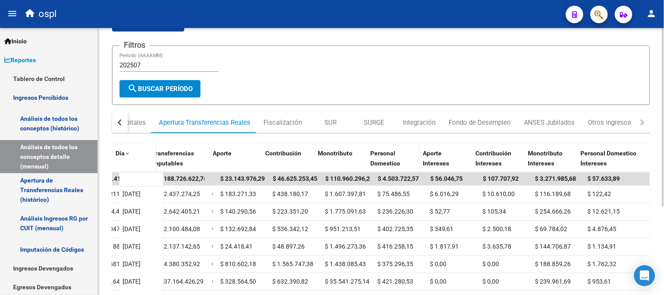
scroll to position [0, 288]
drag, startPoint x: 357, startPoint y: 168, endPoint x: 421, endPoint y: 162, distance: 64.1
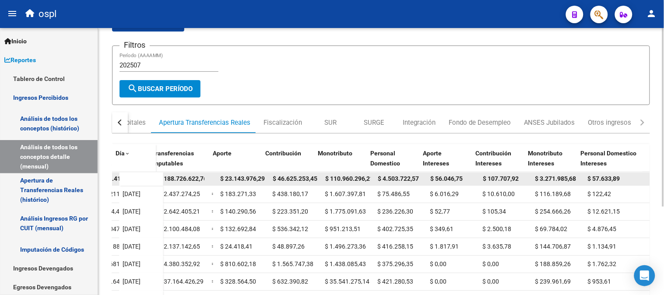
click at [549, 180] on span "$ 3.271.985,68" at bounding box center [555, 178] width 41 height 7
click at [591, 177] on span "$ 57.633,89" at bounding box center [604, 178] width 32 height 7
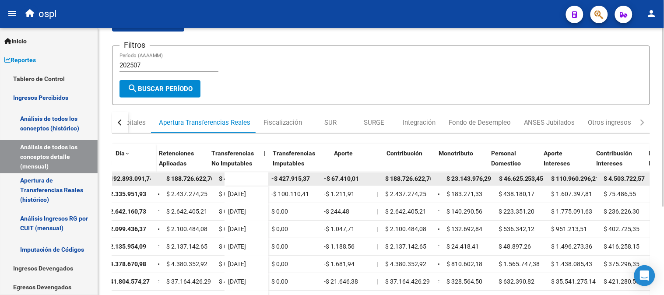
scroll to position [0, 0]
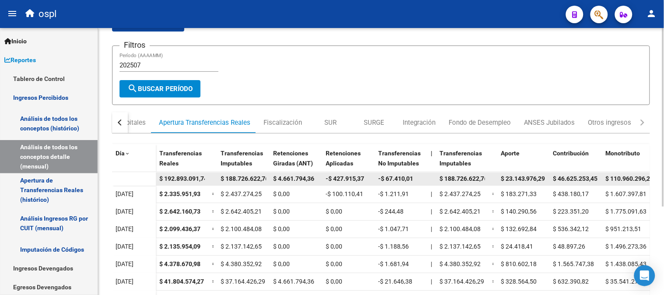
drag, startPoint x: 482, startPoint y: 181, endPoint x: 419, endPoint y: 174, distance: 63.5
click at [419, 174] on div "-$ 67.410,01" at bounding box center [401, 179] width 46 height 10
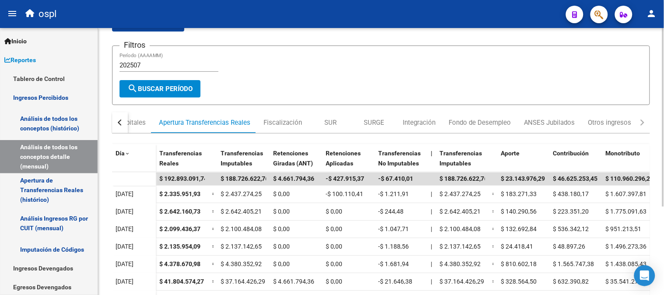
click at [200, 68] on input "202507" at bounding box center [168, 65] width 99 height 8
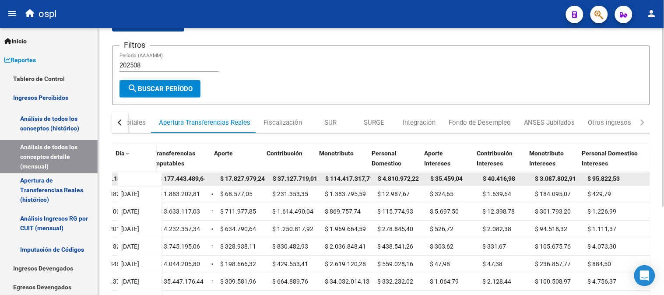
scroll to position [0, 288]
drag, startPoint x: 305, startPoint y: 181, endPoint x: 333, endPoint y: 178, distance: 28.2
click at [238, 176] on span "$ 17.827.979,24" at bounding box center [242, 178] width 45 height 7
click at [285, 176] on span "$ 37.127.719,01" at bounding box center [295, 178] width 45 height 7
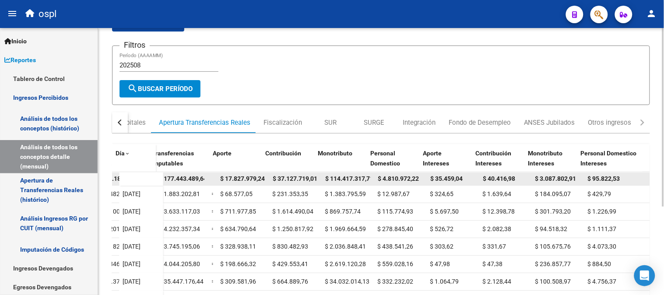
click at [285, 176] on span "$ 37.127.719,01" at bounding box center [295, 178] width 45 height 7
click at [352, 175] on span "$ 114.417.317,71" at bounding box center [349, 178] width 48 height 7
click at [384, 178] on span "$ 4.810.972,22" at bounding box center [398, 178] width 41 height 7
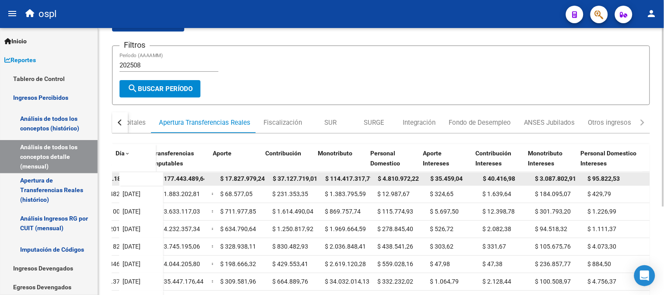
click at [443, 179] on span "$ 35.459,04" at bounding box center [446, 178] width 32 height 7
click at [486, 179] on span "$ 40.416,98" at bounding box center [499, 178] width 32 height 7
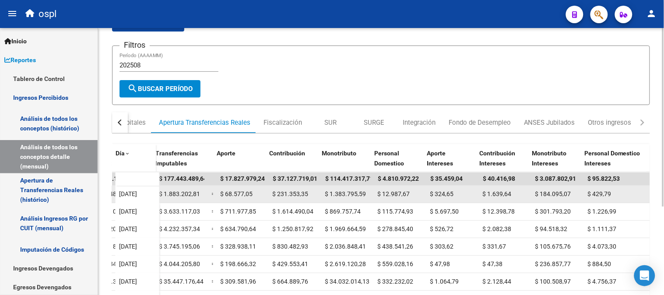
drag, startPoint x: 389, startPoint y: 191, endPoint x: 423, endPoint y: 187, distance: 33.5
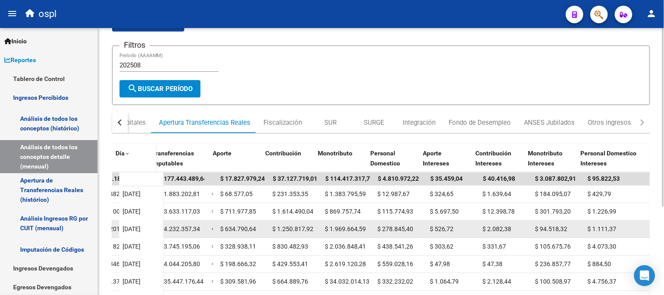
drag, startPoint x: 343, startPoint y: 230, endPoint x: 390, endPoint y: 224, distance: 47.6
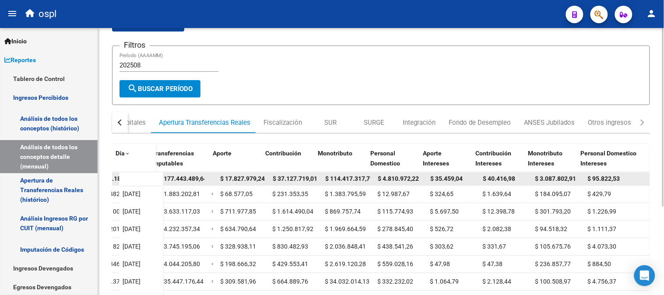
click at [556, 172] on datatable-body-cell "$ 3.087.802,91" at bounding box center [558, 178] width 53 height 13
click at [596, 181] on span "$ 95.822,53" at bounding box center [604, 178] width 32 height 7
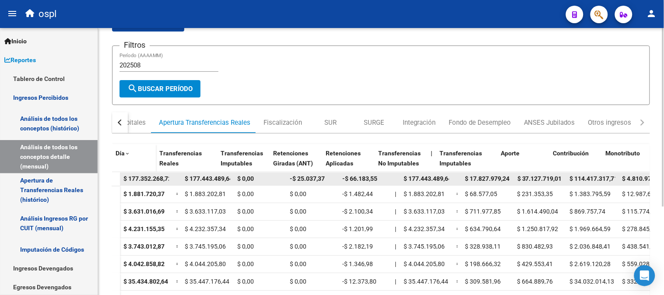
scroll to position [0, 0]
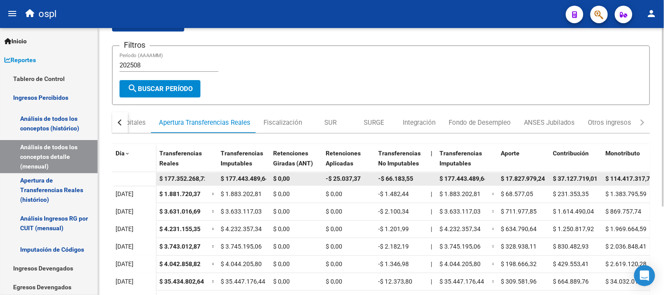
drag, startPoint x: 558, startPoint y: 177, endPoint x: 478, endPoint y: 174, distance: 80.2
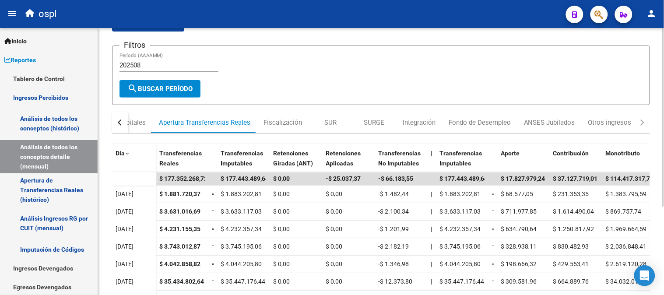
click at [182, 63] on input "202508" at bounding box center [168, 65] width 99 height 8
click at [187, 88] on span "search Buscar Período" at bounding box center [159, 89] width 65 height 8
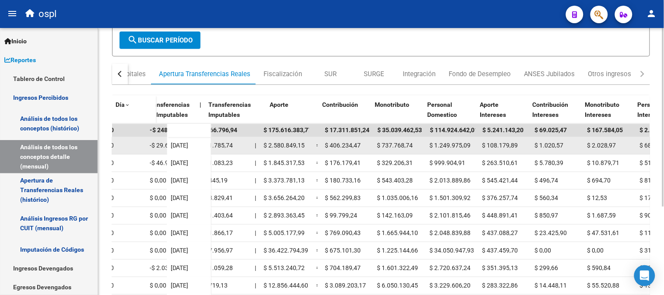
scroll to position [0, 288]
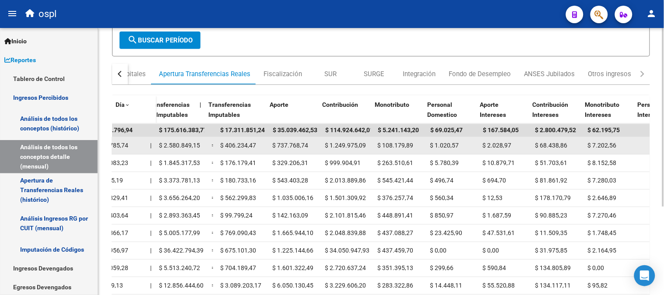
drag, startPoint x: 246, startPoint y: 149, endPoint x: 309, endPoint y: 138, distance: 64.0
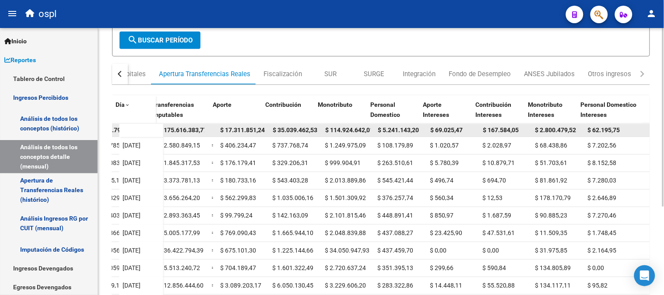
click at [238, 133] on div "$ 17.311.851,24" at bounding box center [243, 130] width 46 height 10
click at [286, 130] on span "$ 35.039.462,53" at bounding box center [295, 129] width 45 height 7
click at [352, 127] on span "$ 114.924.642,01" at bounding box center [349, 129] width 48 height 7
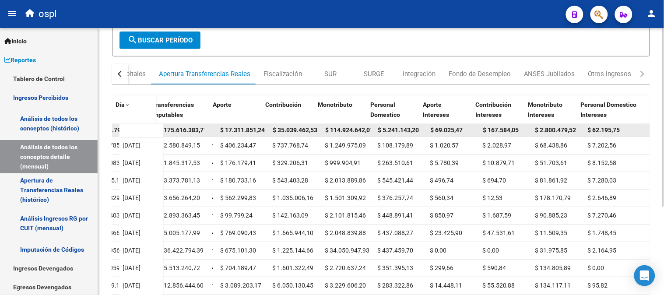
click at [352, 127] on span "$ 114.924.642,01" at bounding box center [349, 129] width 48 height 7
click at [379, 127] on span "$ 5.241.143,20" at bounding box center [398, 129] width 41 height 7
click at [440, 130] on span "$ 69.025,47" at bounding box center [446, 129] width 32 height 7
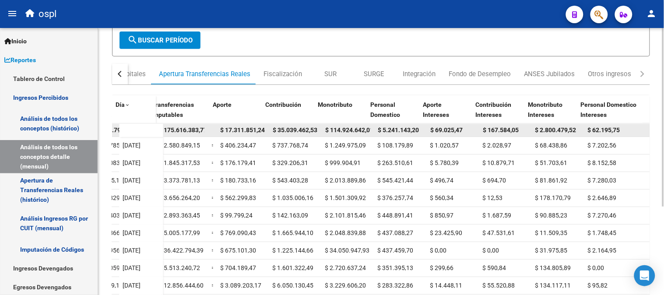
click at [494, 129] on span "$ 167.584,05" at bounding box center [501, 129] width 36 height 7
click at [557, 130] on span "$ 2.800.479,52" at bounding box center [555, 129] width 41 height 7
click at [552, 130] on span "$ 2.800.479,52" at bounding box center [555, 129] width 41 height 7
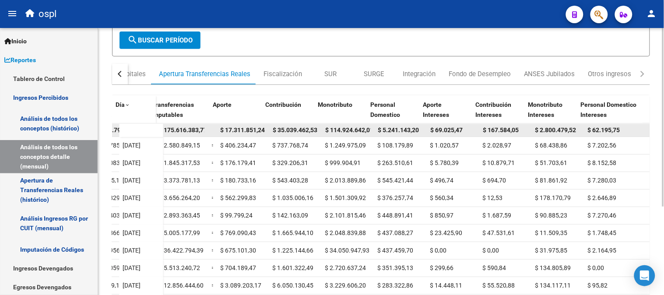
click at [552, 130] on span "$ 2.800.479,52" at bounding box center [555, 129] width 41 height 7
click at [602, 130] on span "$ 62.195,75" at bounding box center [604, 129] width 32 height 7
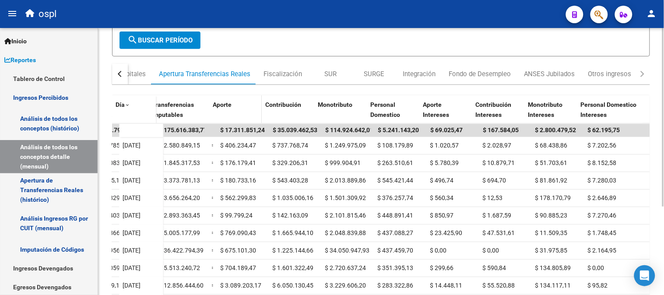
scroll to position [0, 0]
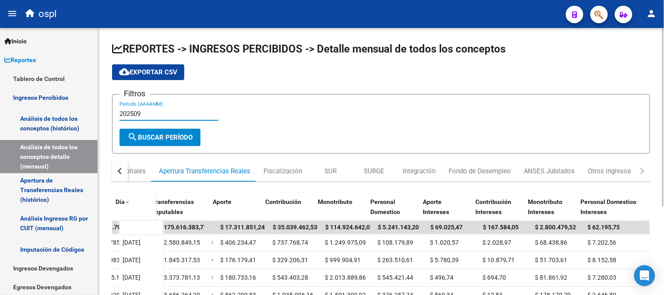
click at [178, 114] on input "202509" at bounding box center [168, 114] width 99 height 8
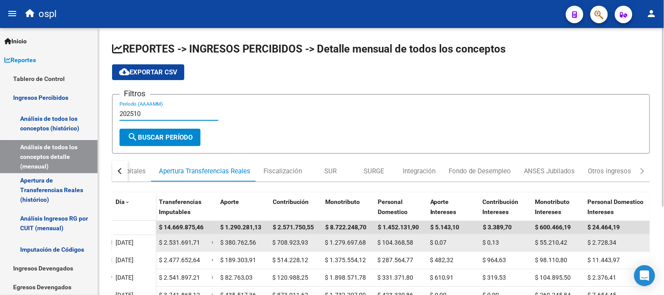
scroll to position [49, 0]
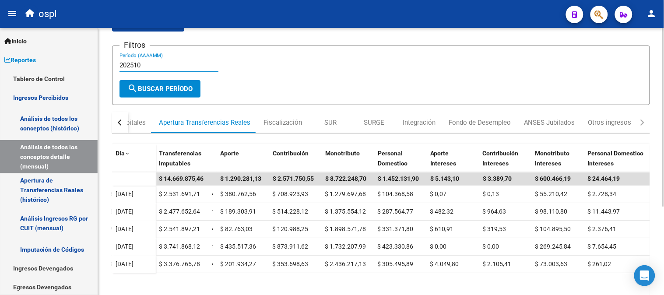
type input "202510"
click at [120, 126] on button "button" at bounding box center [120, 122] width 16 height 21
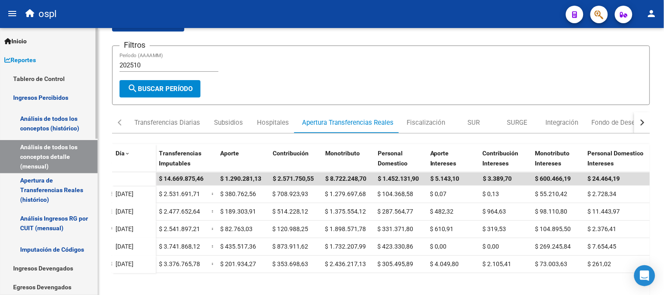
click at [41, 264] on link "Ingresos Devengados" at bounding box center [49, 268] width 98 height 19
click at [65, 196] on link "Apertura de Transferencias Reales (histórico)" at bounding box center [49, 189] width 98 height 33
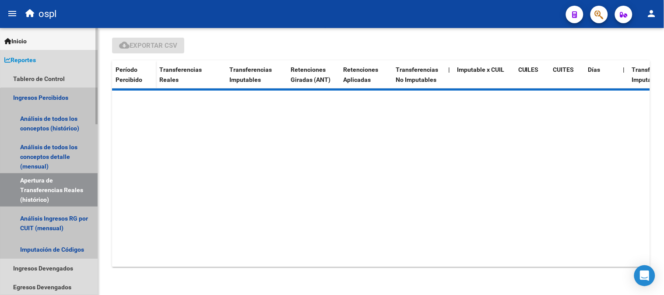
scroll to position [27, 0]
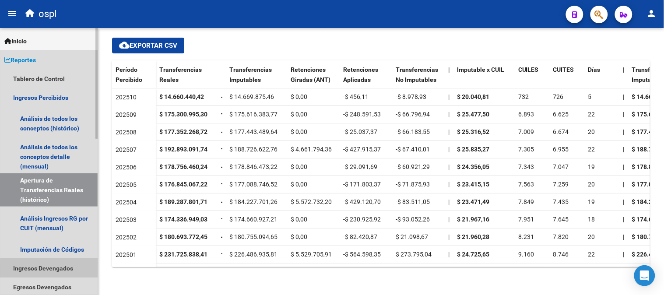
click at [59, 269] on link "Ingresos Devengados" at bounding box center [49, 268] width 98 height 19
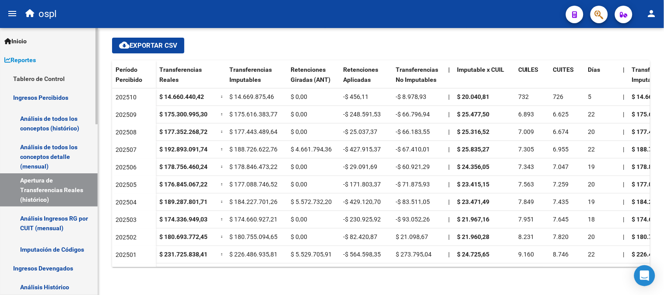
scroll to position [49, 0]
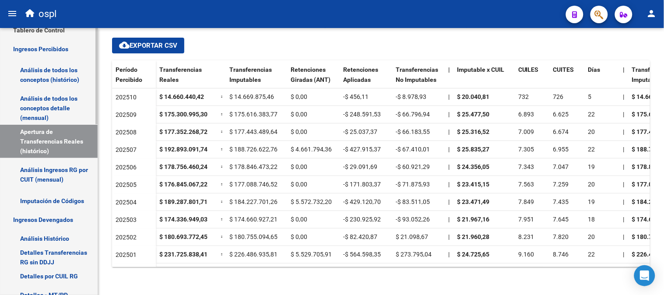
click at [59, 240] on link "Análisis Histórico" at bounding box center [49, 238] width 98 height 19
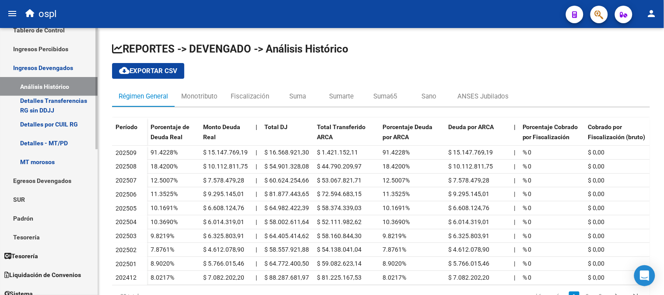
click at [51, 101] on link "Detalles Transferencias RG sin DDJJ" at bounding box center [49, 105] width 98 height 19
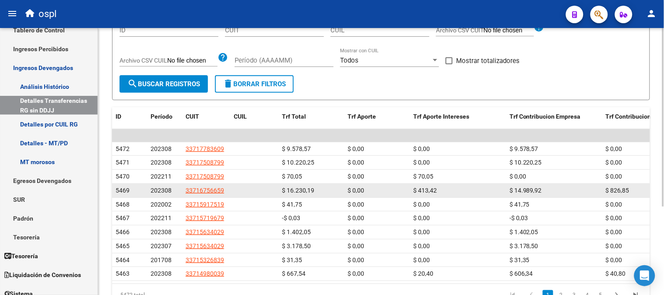
scroll to position [97, 0]
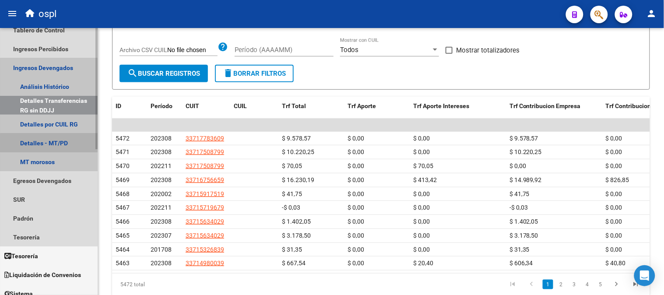
click at [73, 144] on link "Detalles - MT/PD" at bounding box center [49, 142] width 98 height 19
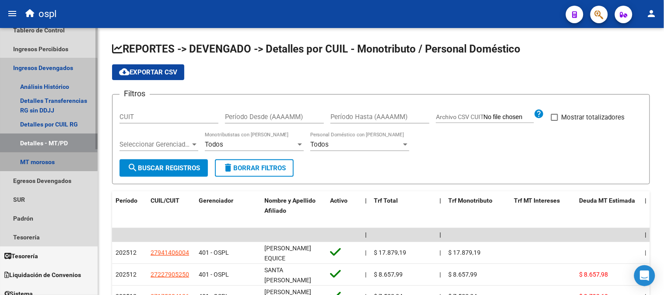
click at [36, 160] on link "MT morosos" at bounding box center [49, 161] width 98 height 19
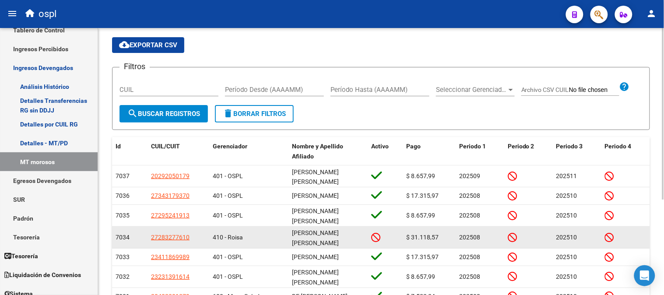
scroll to position [49, 0]
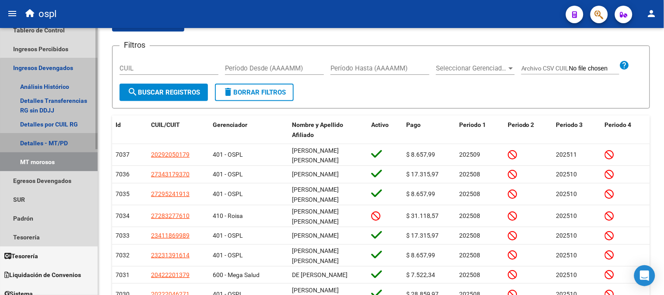
click at [72, 146] on link "Detalles - MT/PD" at bounding box center [49, 142] width 98 height 19
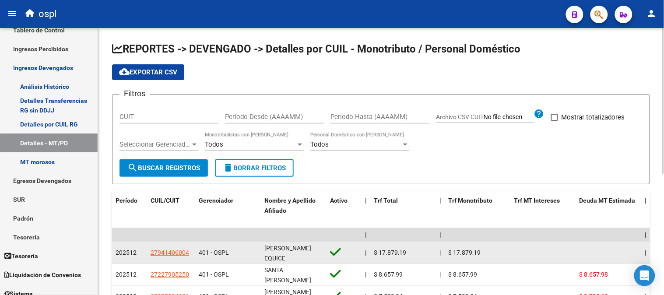
scroll to position [49, 0]
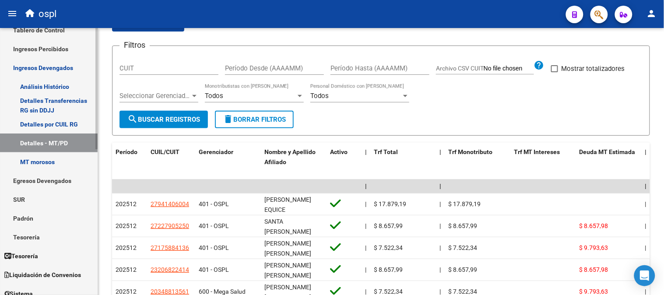
click at [56, 112] on link "Detalles Transferencias RG sin DDJJ" at bounding box center [49, 105] width 98 height 19
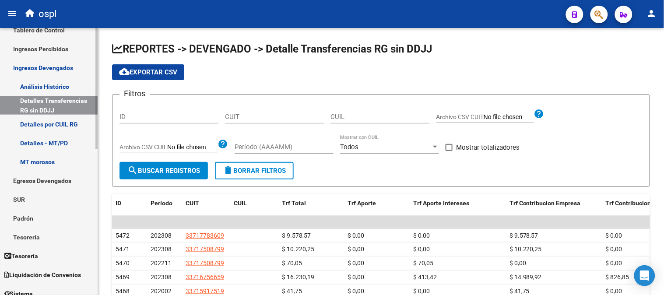
click at [33, 93] on link "Análisis Histórico" at bounding box center [49, 86] width 98 height 19
